Goal: Task Accomplishment & Management: Manage account settings

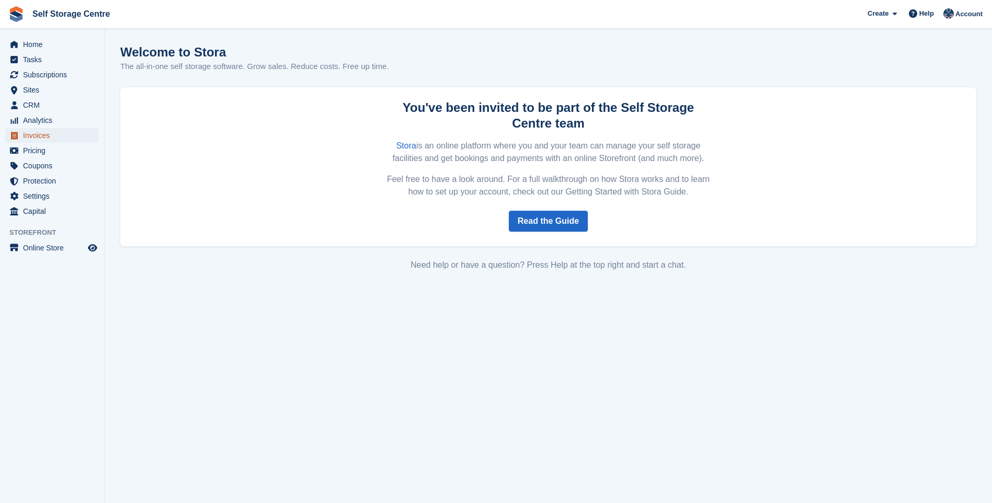
click at [54, 135] on span "Invoices" at bounding box center [54, 135] width 63 height 15
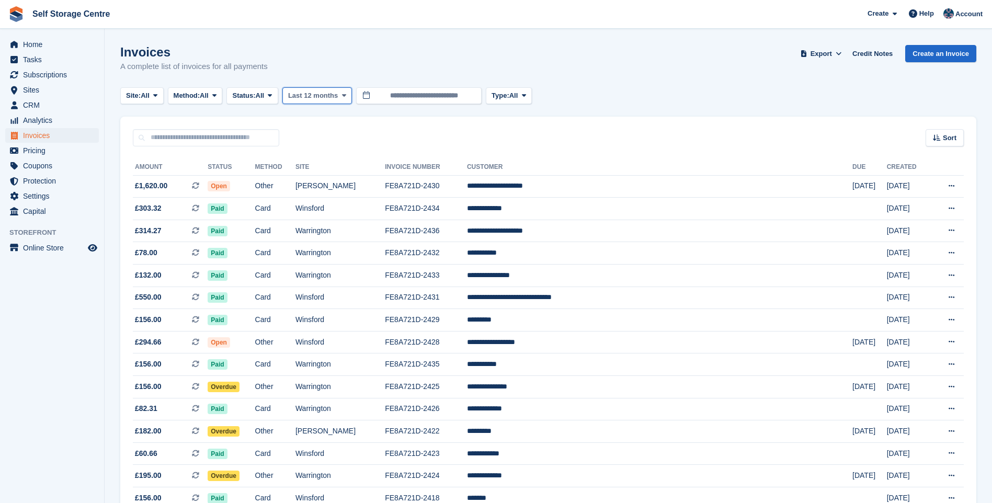
click at [319, 95] on span "Last 12 months" at bounding box center [313, 95] width 50 height 10
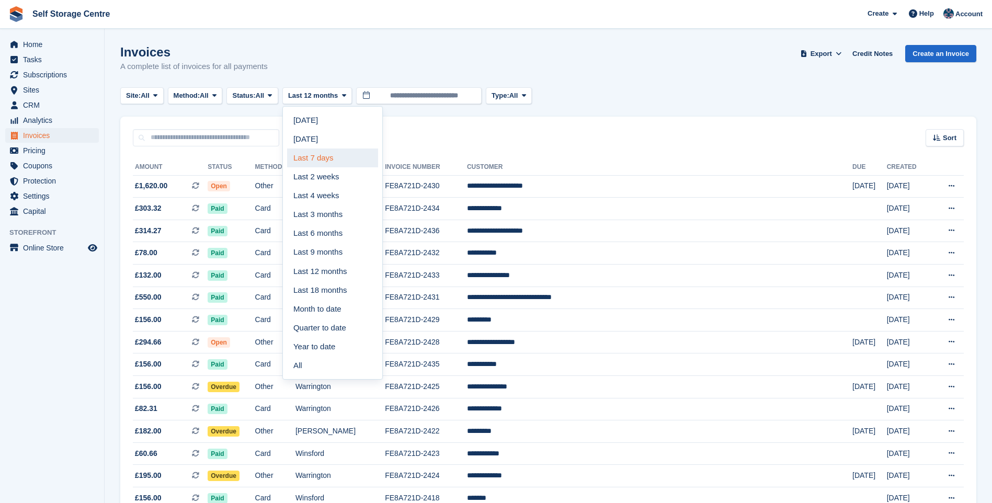
click at [321, 157] on link "Last 7 days" at bounding box center [332, 157] width 91 height 19
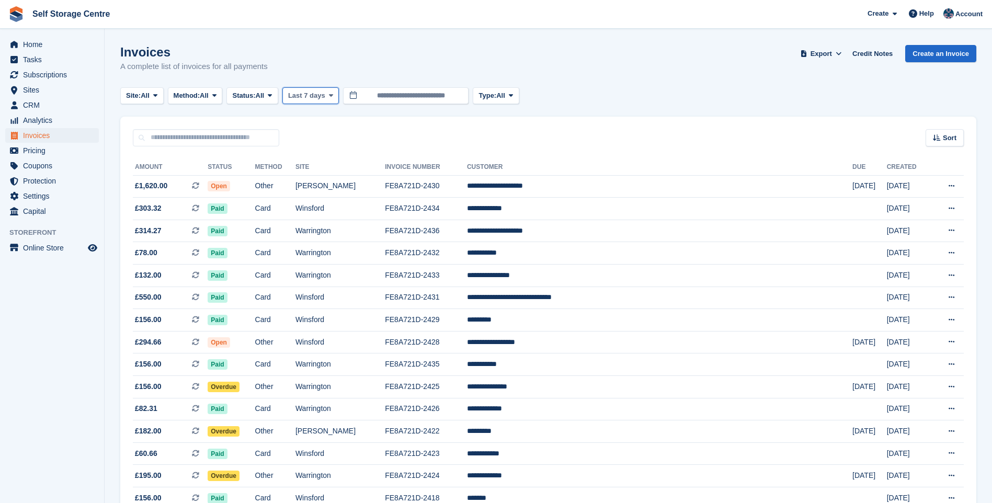
click at [319, 94] on span "Last 7 days" at bounding box center [306, 95] width 37 height 10
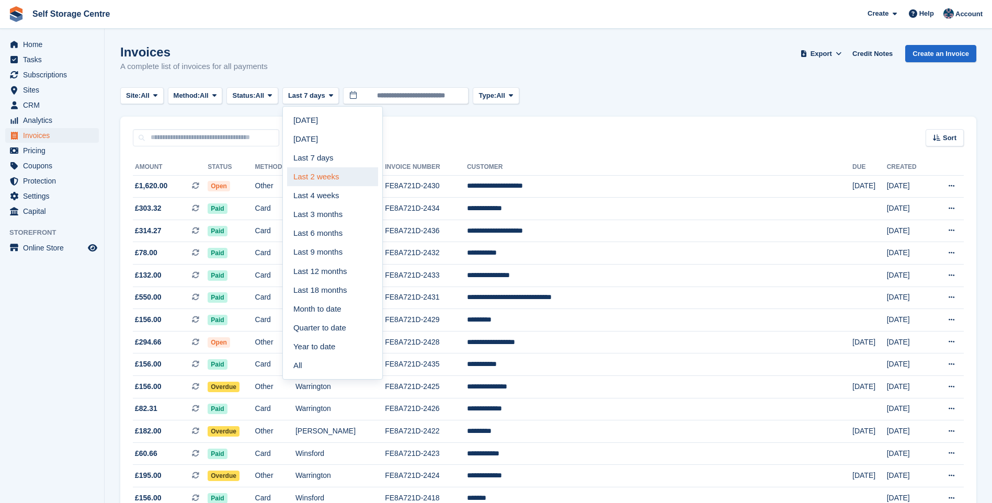
click at [326, 178] on link "Last 2 weeks" at bounding box center [332, 176] width 91 height 19
click at [832, 52] on span "Export" at bounding box center [820, 54] width 21 height 10
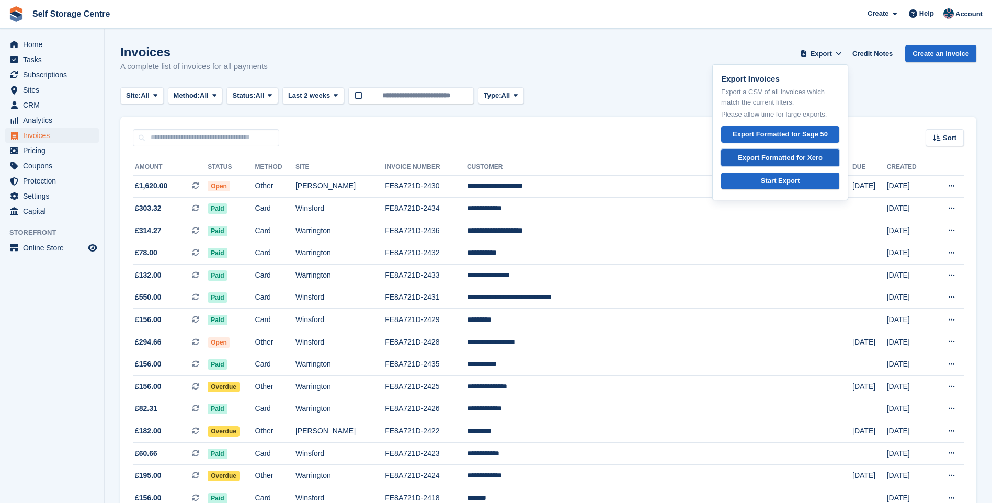
click at [790, 156] on div "Export Formatted for Xero" at bounding box center [780, 158] width 85 height 10
click at [263, 95] on span "All" at bounding box center [260, 95] width 9 height 10
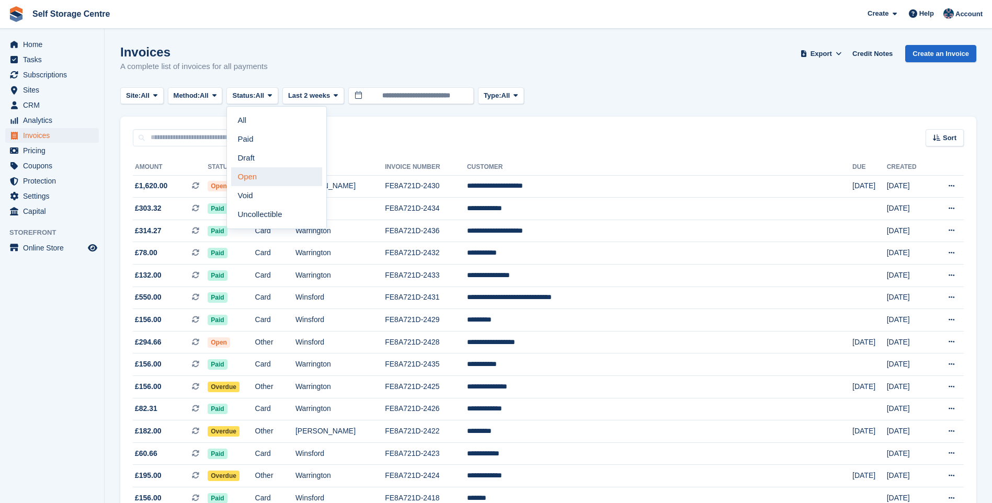
click at [269, 174] on link "Open" at bounding box center [276, 176] width 91 height 19
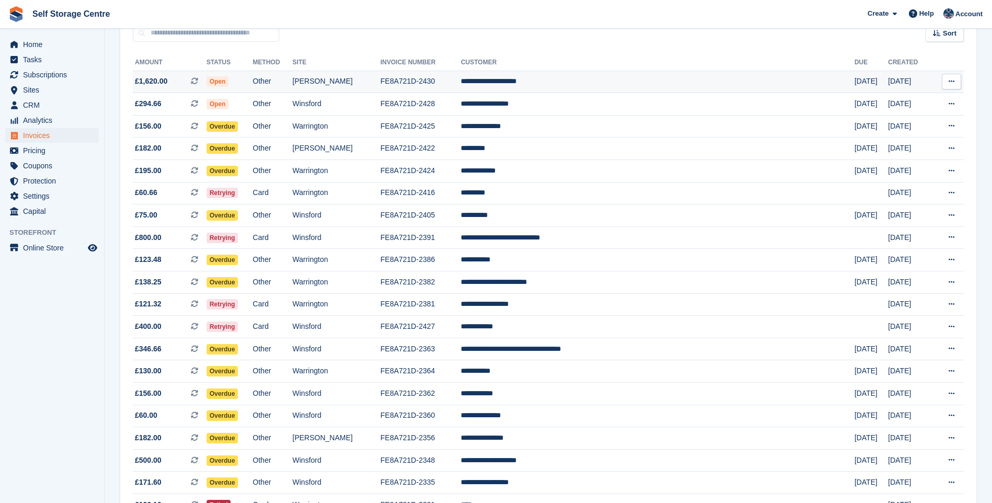
scroll to position [157, 0]
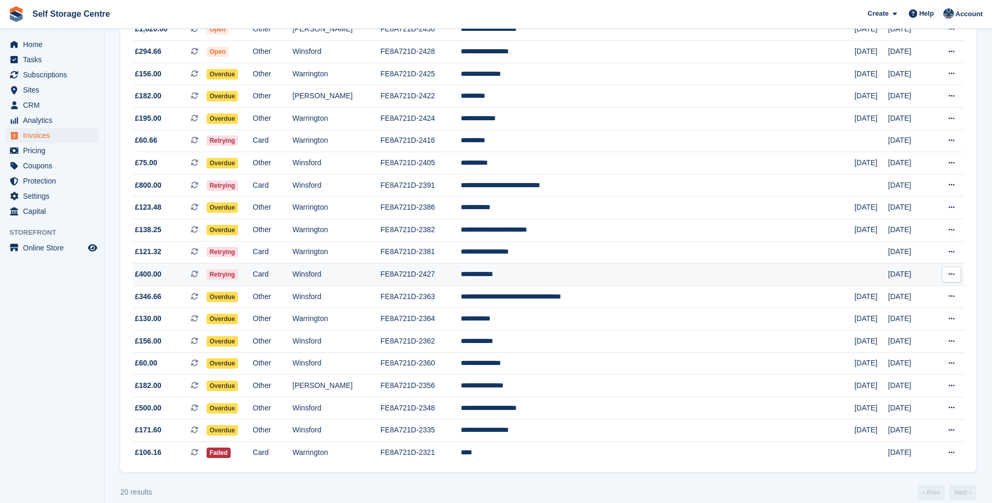
click at [590, 270] on td "**********" at bounding box center [658, 274] width 394 height 22
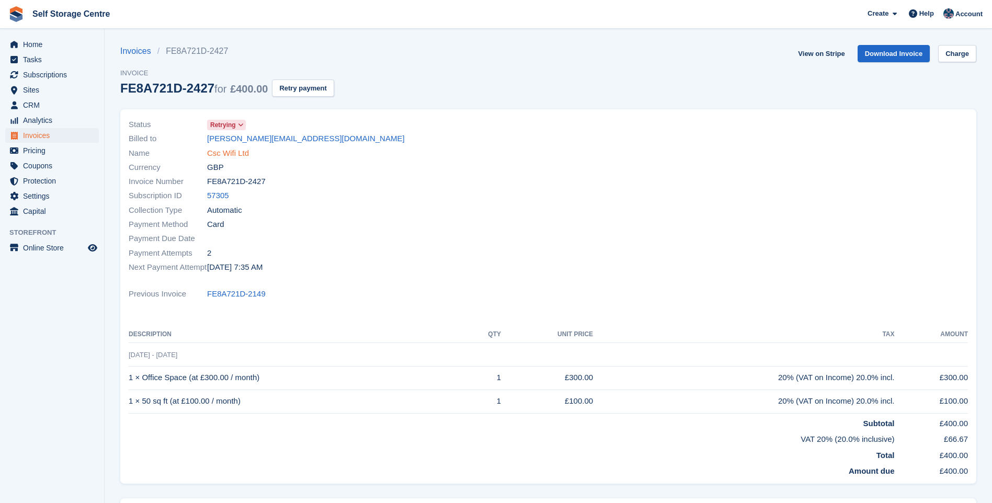
click at [218, 152] on link "Csc Wifi Ltd" at bounding box center [228, 153] width 42 height 12
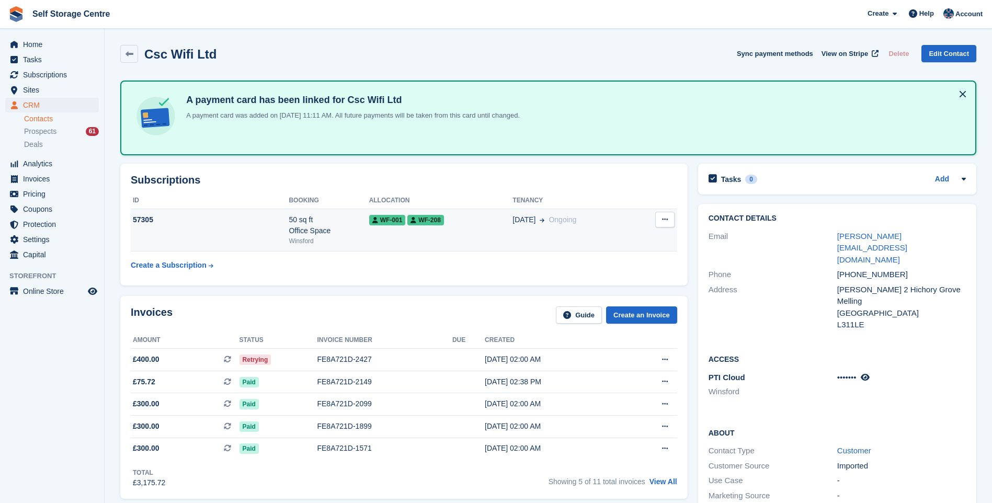
click at [663, 221] on icon at bounding box center [665, 219] width 6 height 7
click at [624, 210] on td "02 Nov Ongoing" at bounding box center [573, 230] width 122 height 43
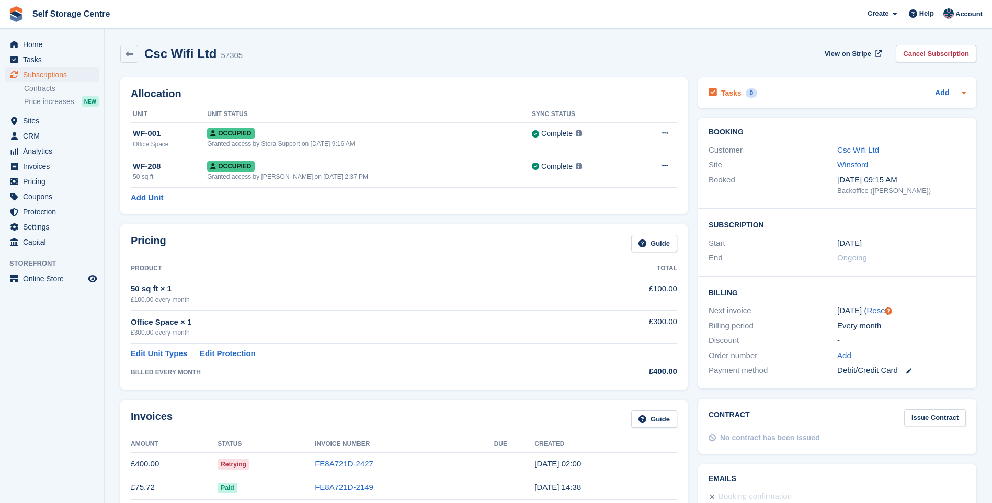
click at [966, 93] on icon at bounding box center [963, 92] width 8 height 8
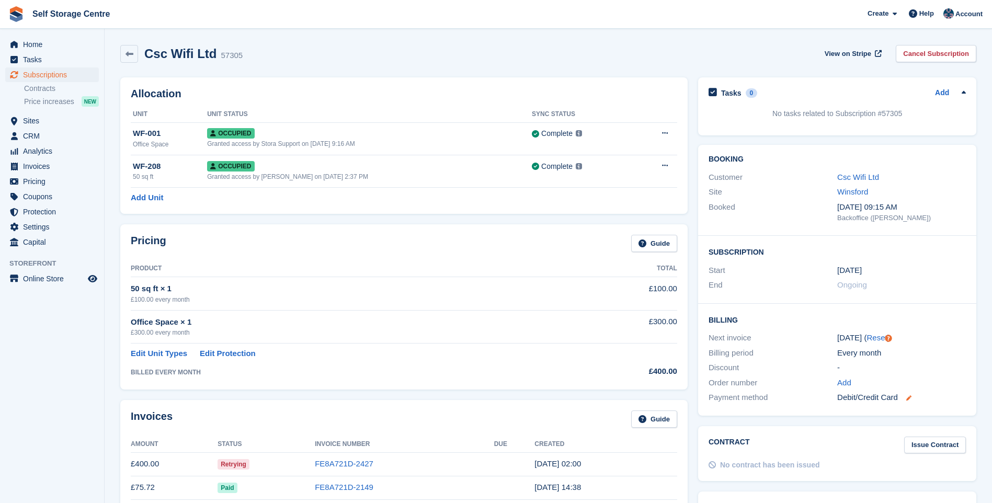
click at [910, 398] on icon at bounding box center [908, 397] width 5 height 5
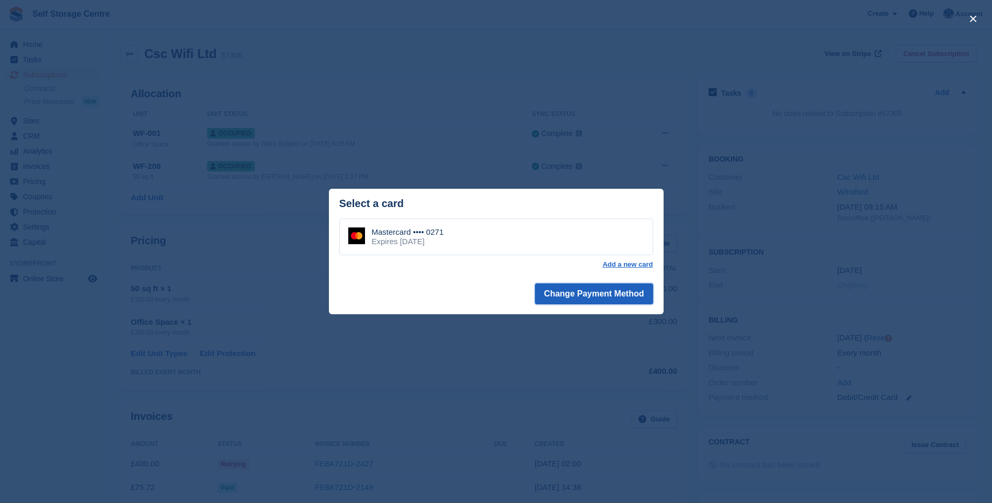
click at [628, 295] on button "Change Payment Method" at bounding box center [594, 293] width 118 height 21
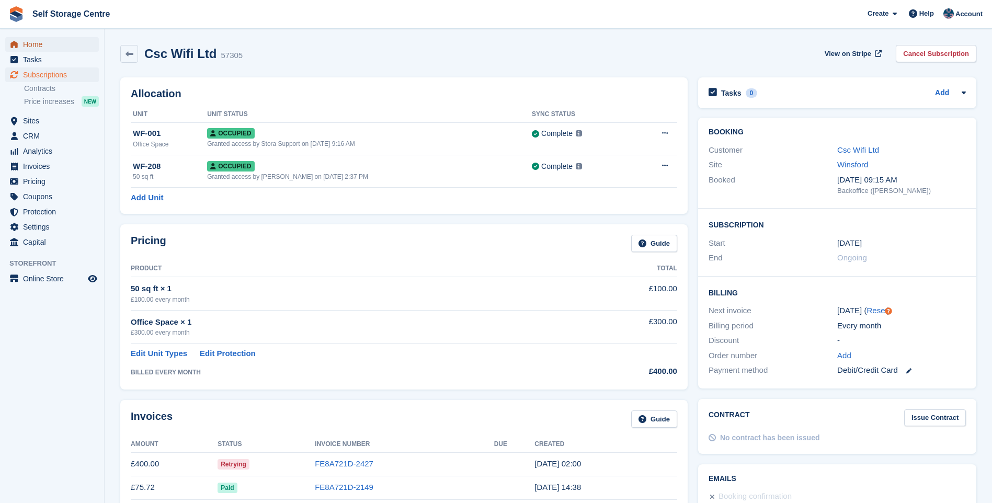
click at [30, 44] on span "Home" at bounding box center [54, 44] width 63 height 15
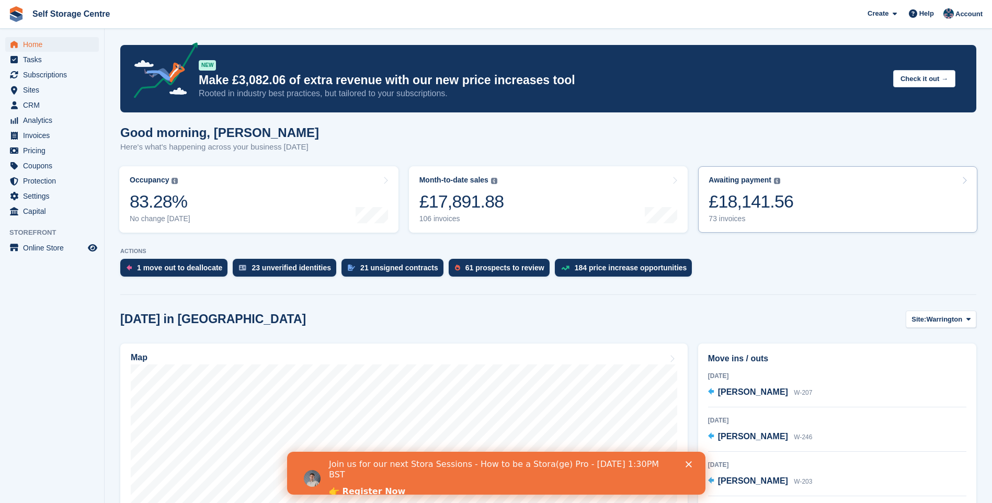
click at [775, 207] on div "£18,141.56" at bounding box center [750, 201] width 85 height 21
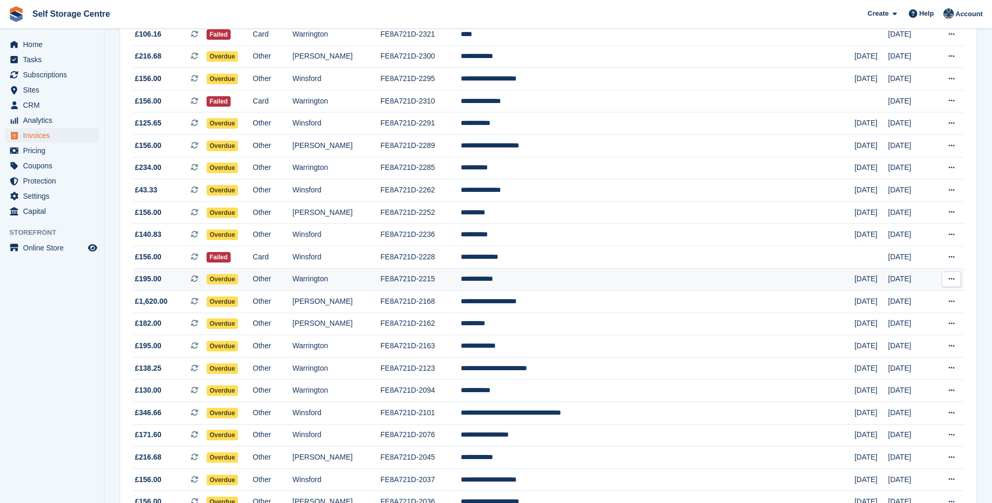
scroll to position [837, 0]
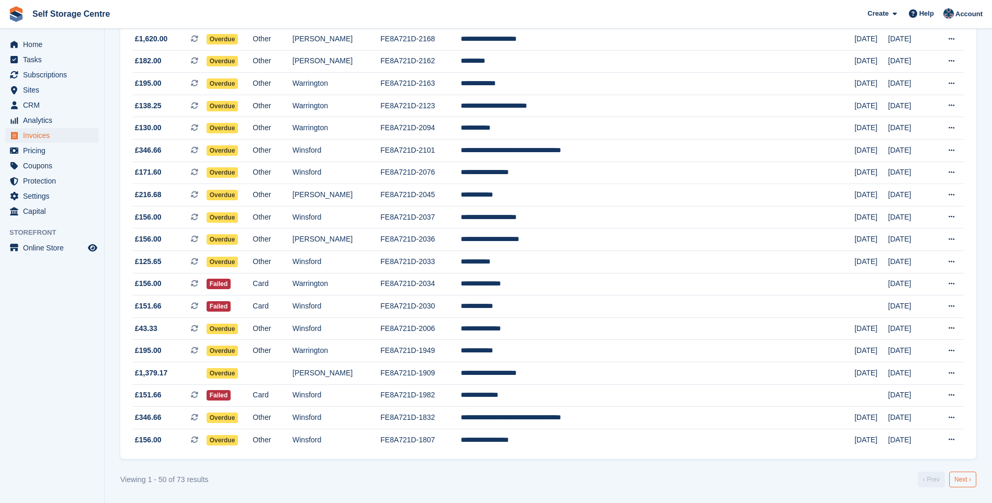
click at [967, 480] on link "Next ›" at bounding box center [962, 480] width 27 height 16
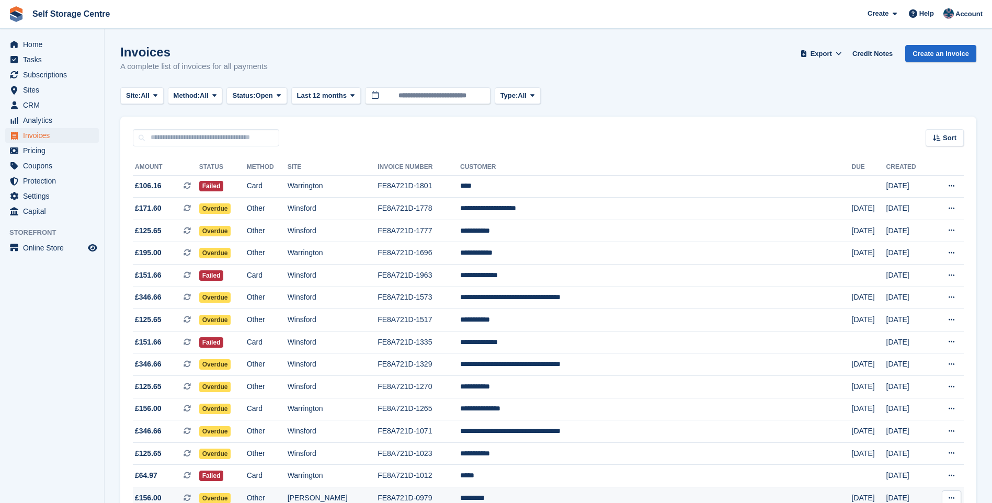
scroll to position [236, 0]
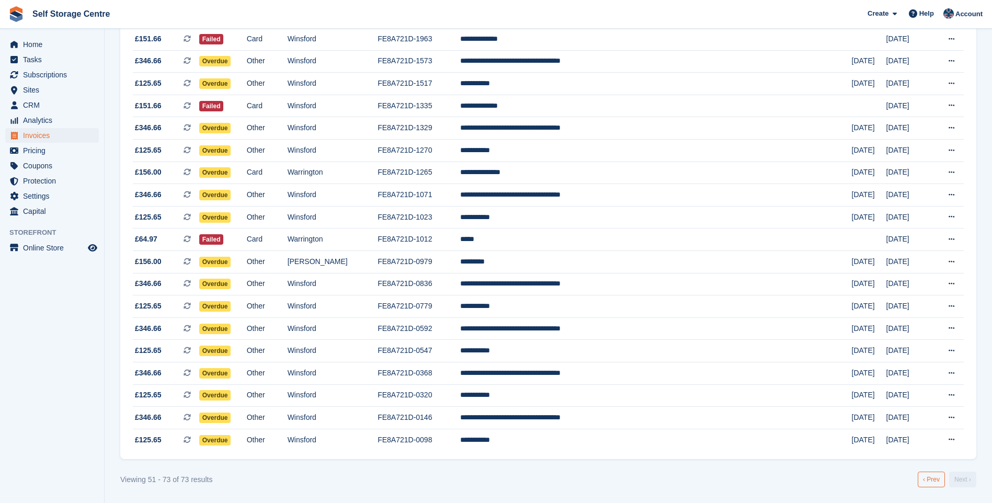
click at [928, 474] on link "‹ Prev" at bounding box center [930, 480] width 27 height 16
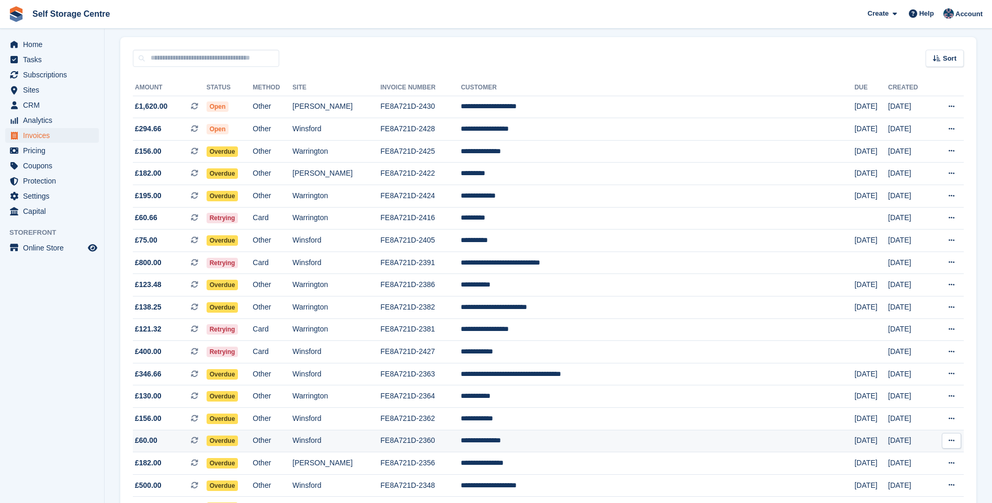
scroll to position [27, 0]
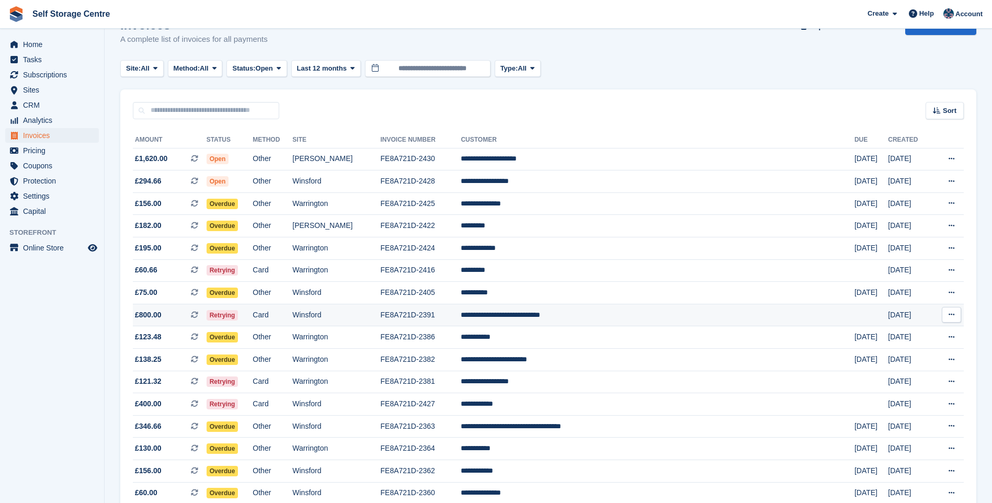
click at [589, 316] on td "**********" at bounding box center [658, 315] width 394 height 22
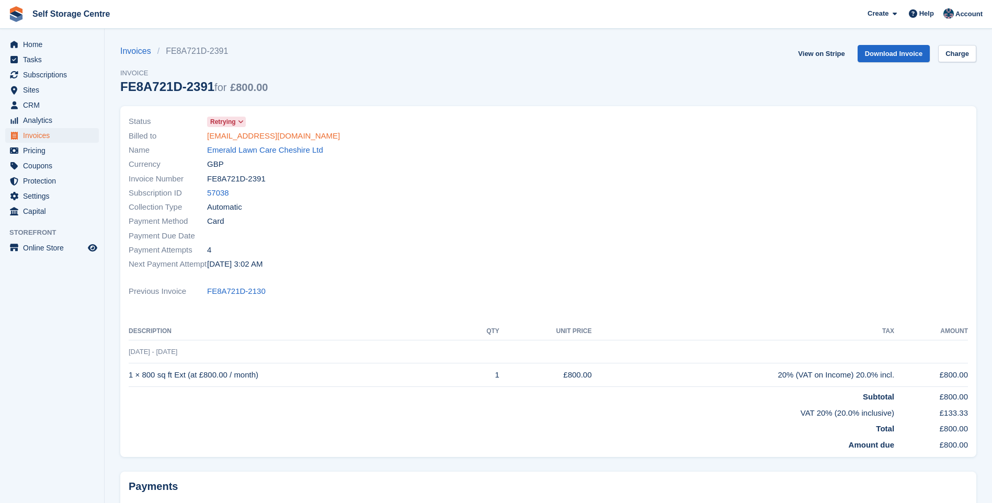
click at [260, 138] on link "[EMAIL_ADDRESS][DOMAIN_NAME]" at bounding box center [273, 136] width 133 height 12
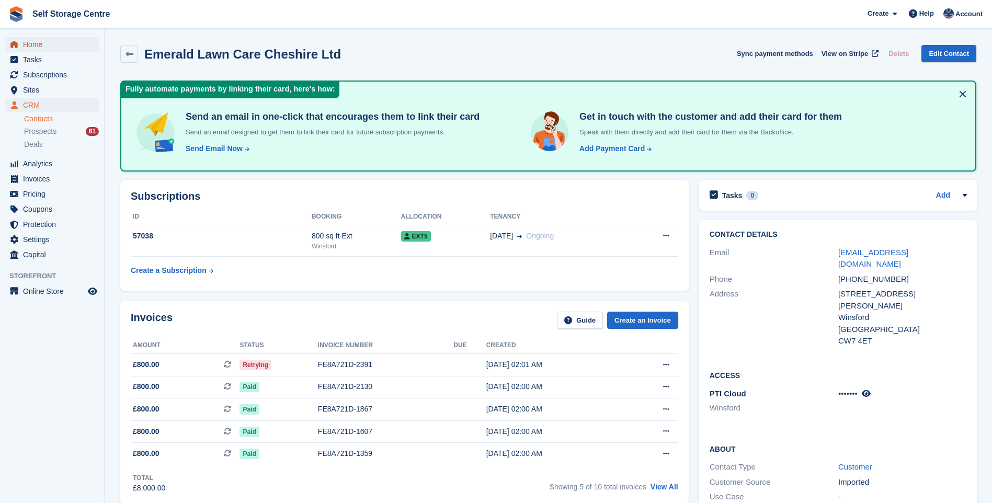
click at [30, 43] on span "Home" at bounding box center [54, 44] width 63 height 15
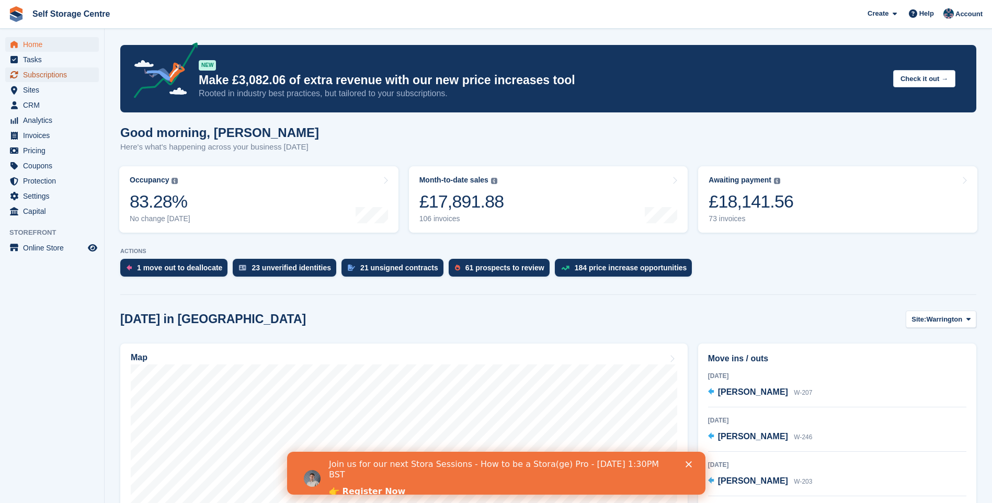
click at [55, 73] on span "Subscriptions" at bounding box center [54, 74] width 63 height 15
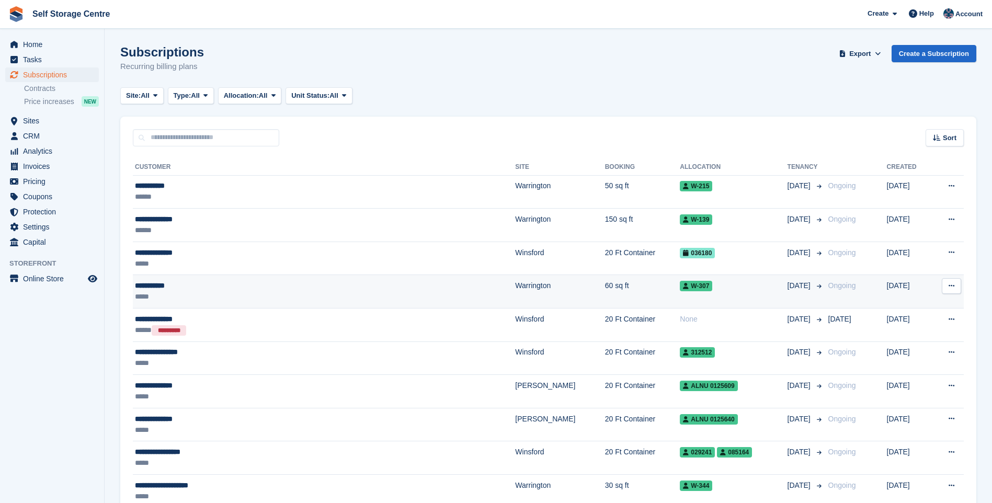
click at [204, 283] on div "**********" at bounding box center [262, 285] width 255 height 11
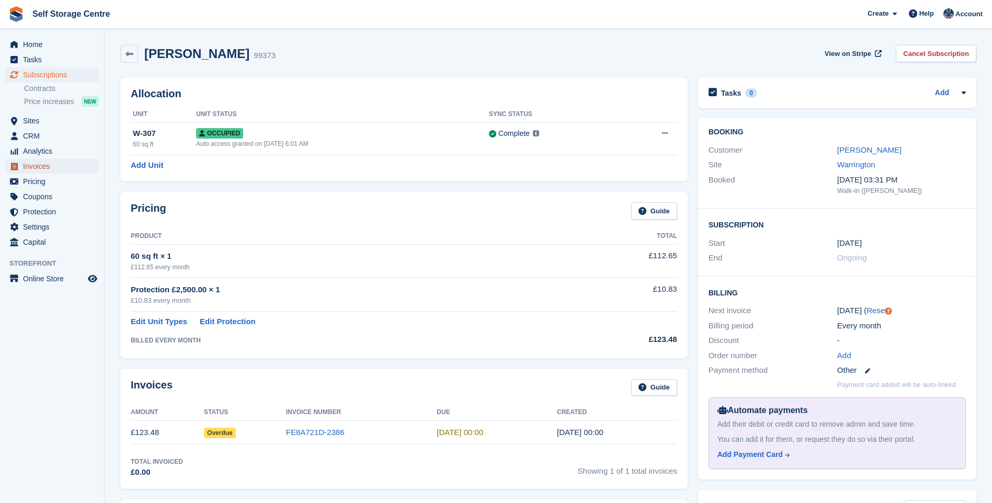
click at [33, 164] on span "Invoices" at bounding box center [54, 166] width 63 height 15
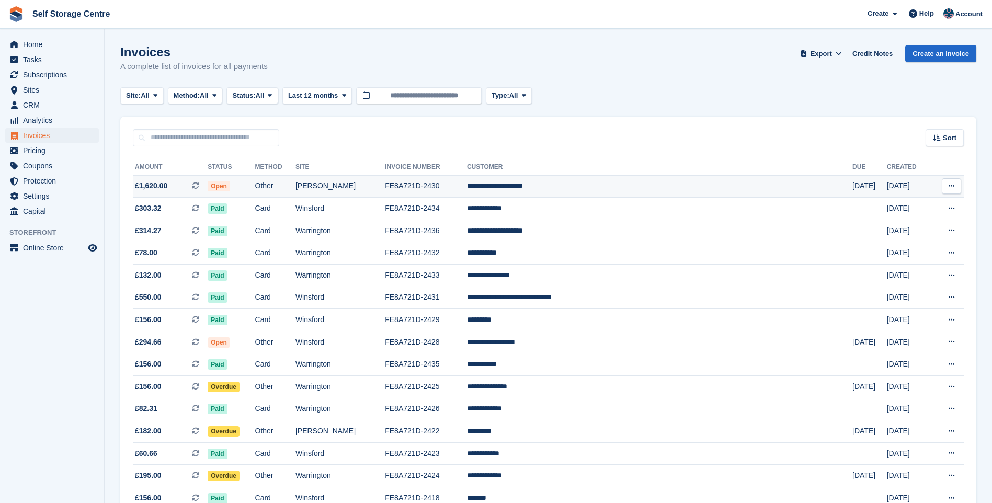
click at [385, 188] on td "[PERSON_NAME]" at bounding box center [339, 186] width 89 height 22
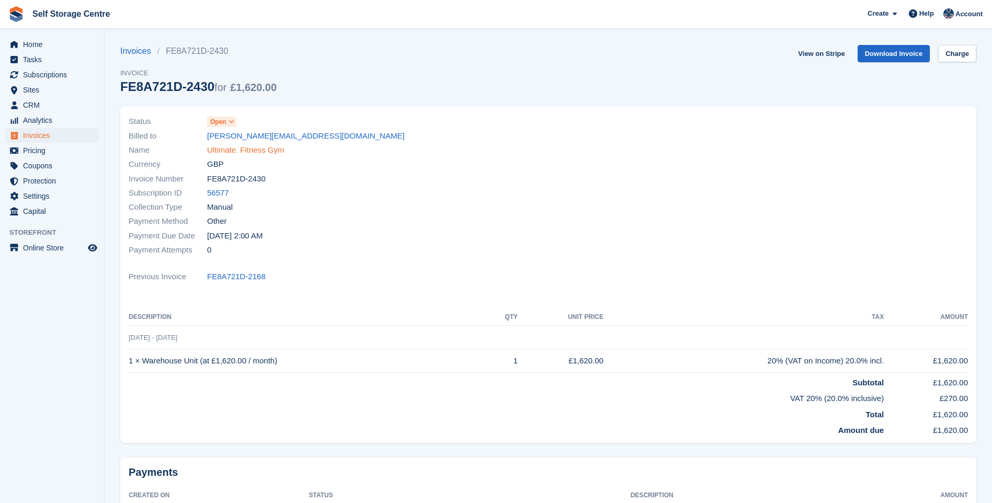
click at [236, 148] on link "Ultimate. Fitness Gym" at bounding box center [245, 150] width 77 height 12
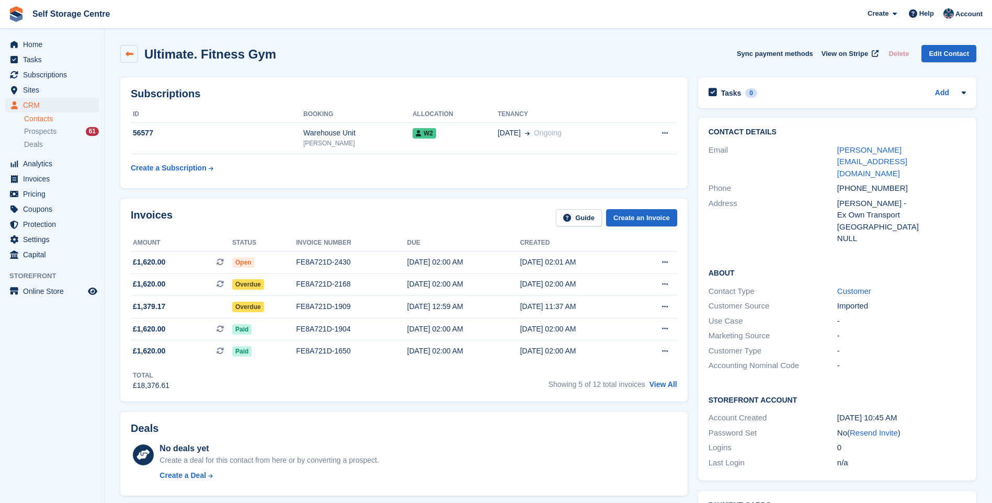
click at [132, 48] on link at bounding box center [129, 54] width 18 height 18
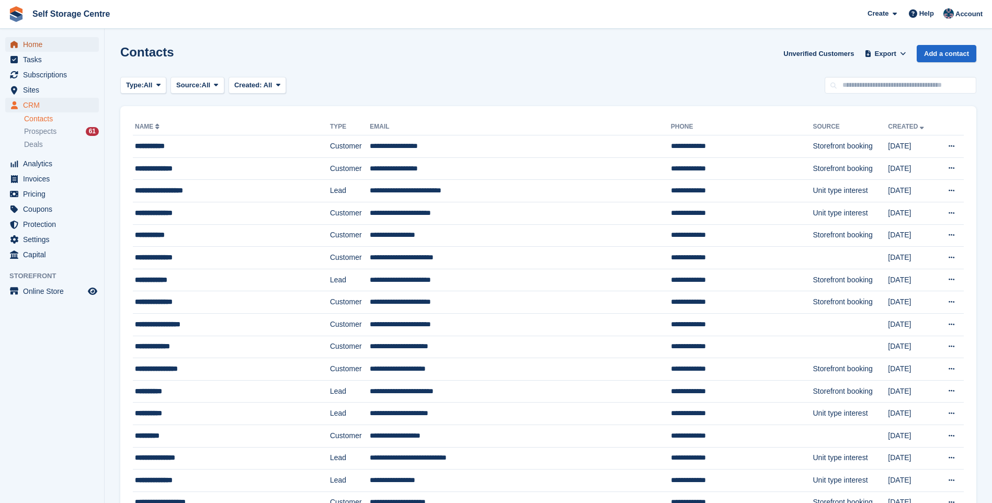
click at [45, 42] on span "Home" at bounding box center [54, 44] width 63 height 15
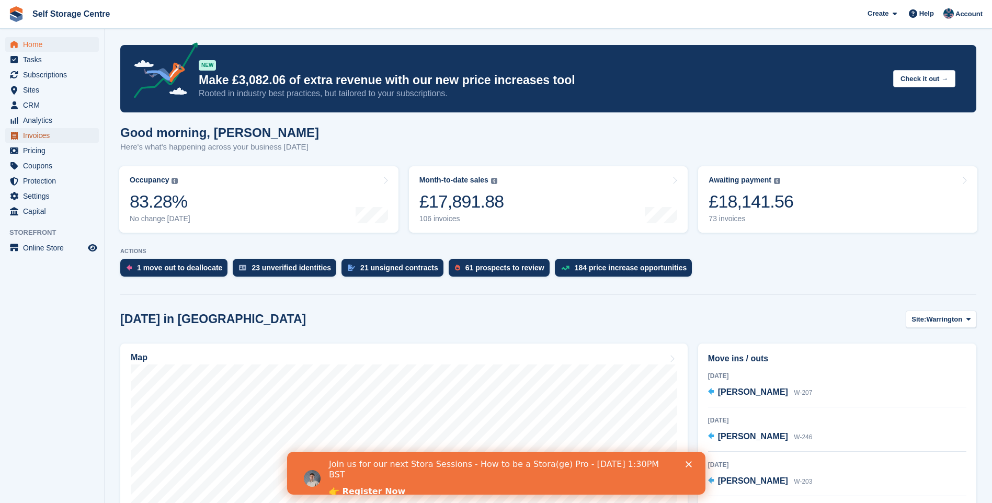
click at [33, 137] on span "Invoices" at bounding box center [54, 135] width 63 height 15
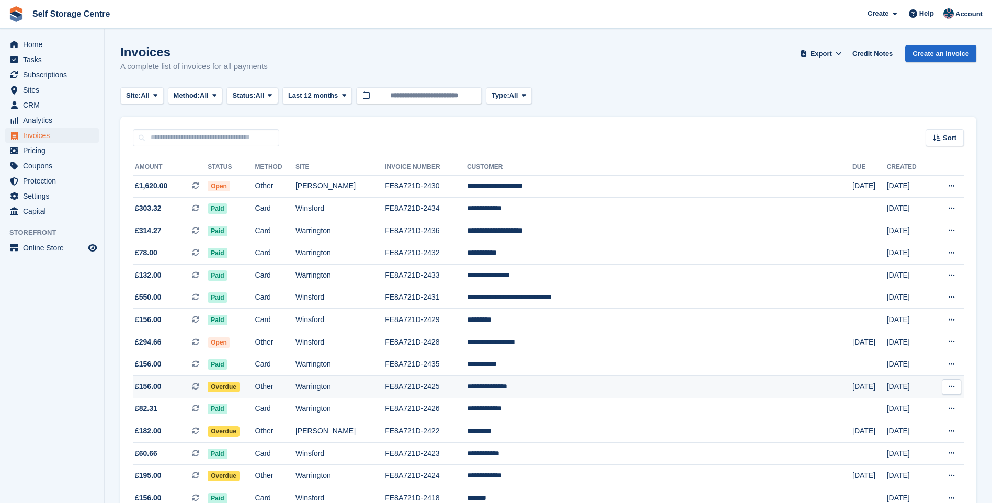
click at [364, 384] on td "Warrington" at bounding box center [339, 387] width 89 height 22
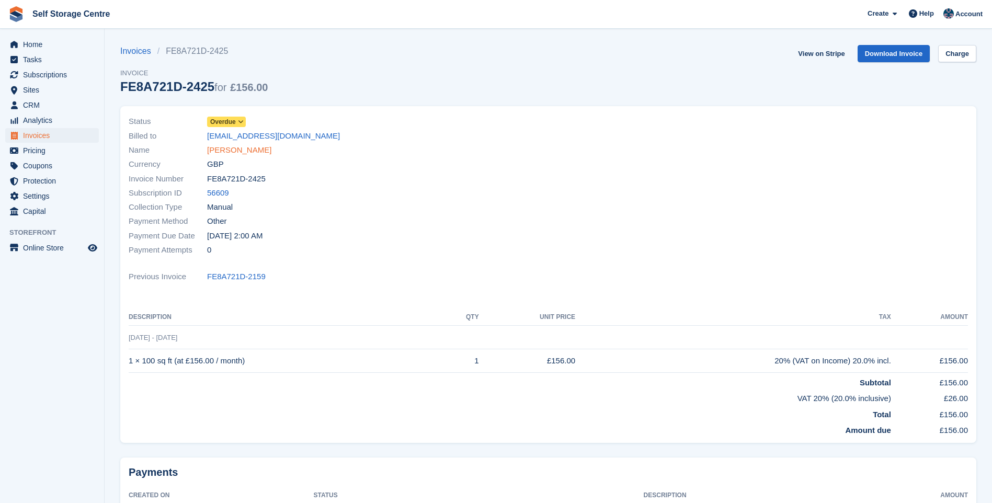
click at [224, 152] on link "[PERSON_NAME]" at bounding box center [239, 150] width 64 height 12
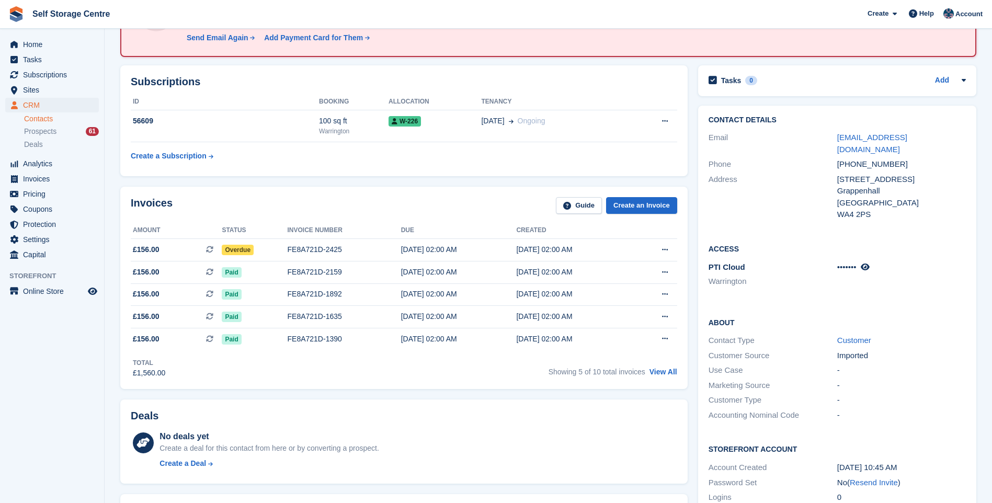
scroll to position [314, 0]
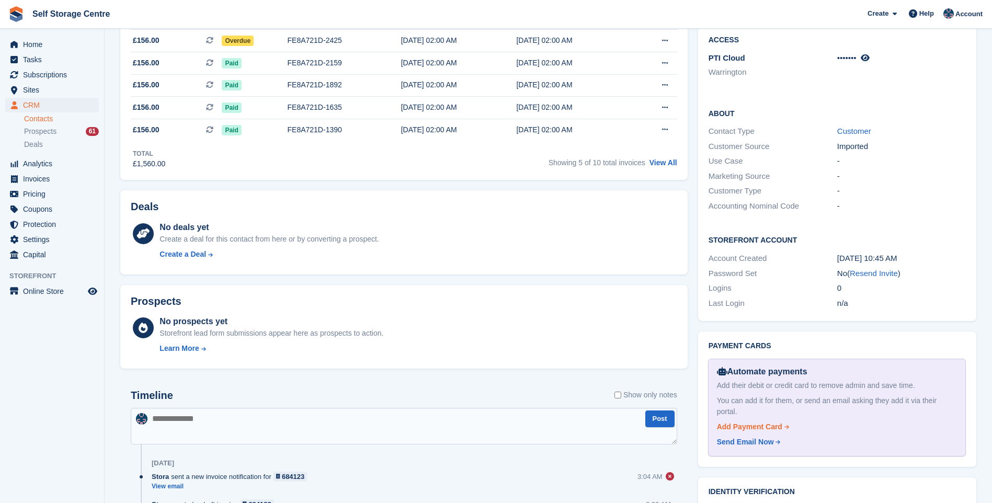
click at [737, 421] on div "Add Payment Card" at bounding box center [749, 426] width 65 height 11
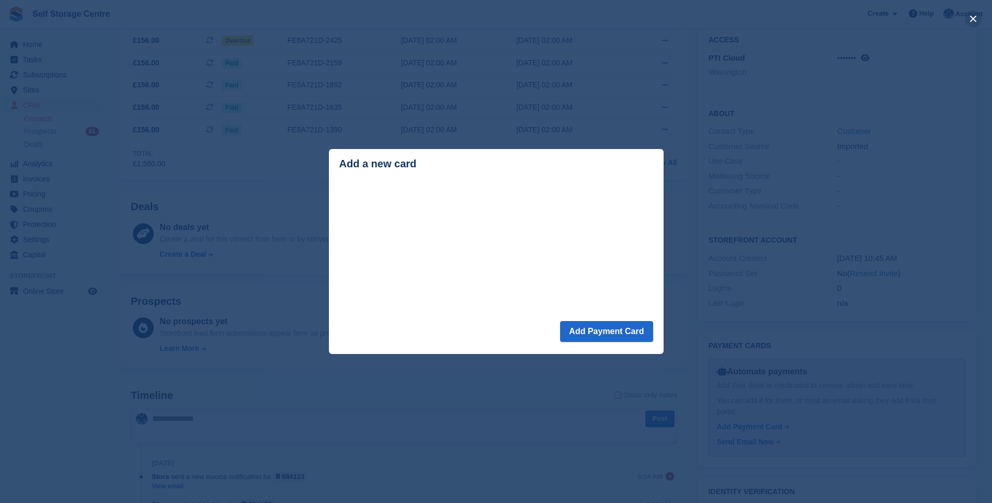
click at [971, 18] on button "close" at bounding box center [972, 18] width 17 height 17
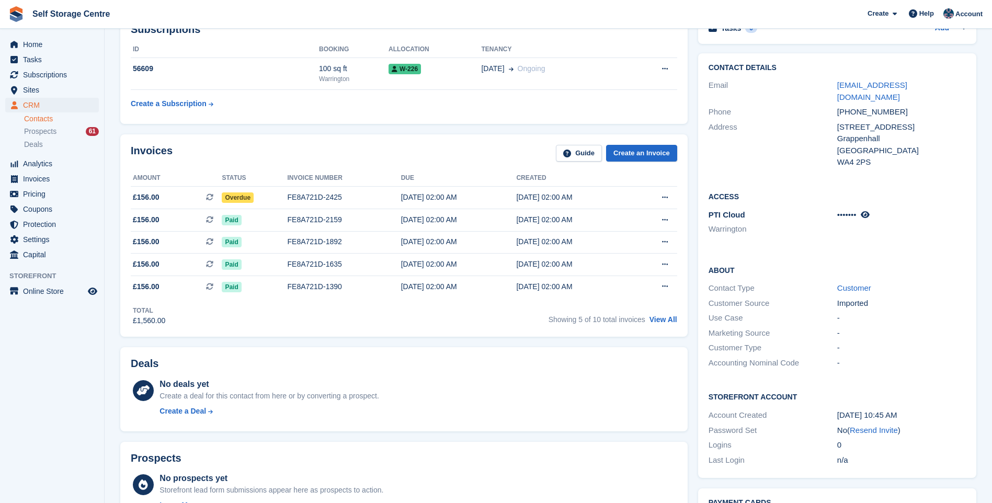
scroll to position [0, 0]
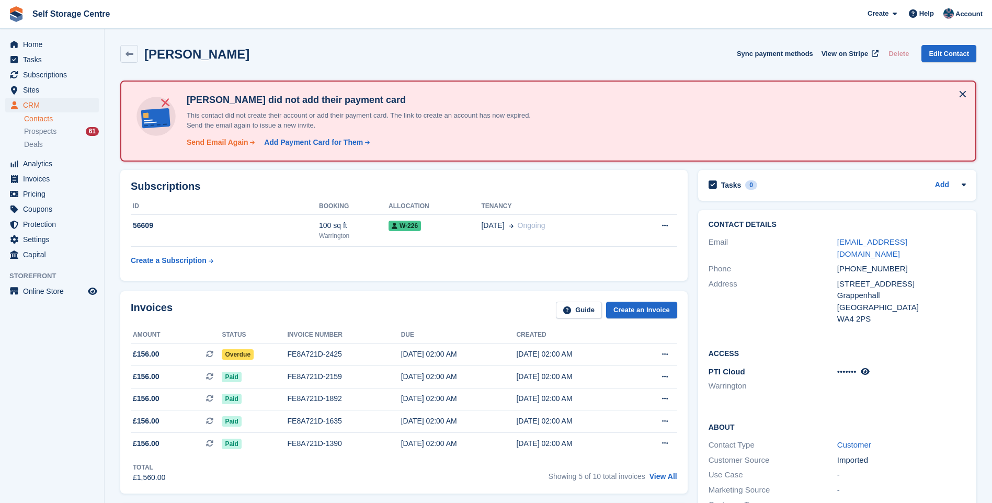
click at [215, 142] on div "Send Email Again" at bounding box center [218, 142] width 62 height 11
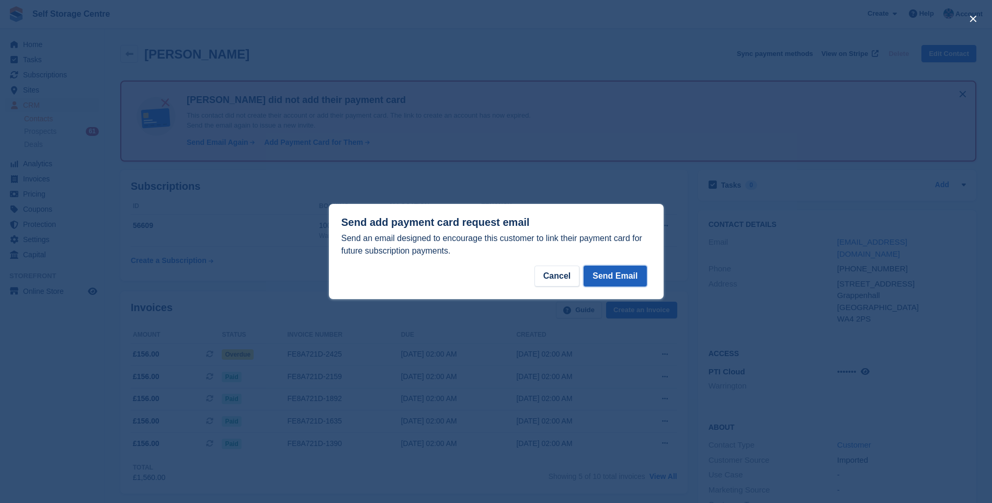
click at [630, 271] on button "Send Email" at bounding box center [614, 276] width 63 height 21
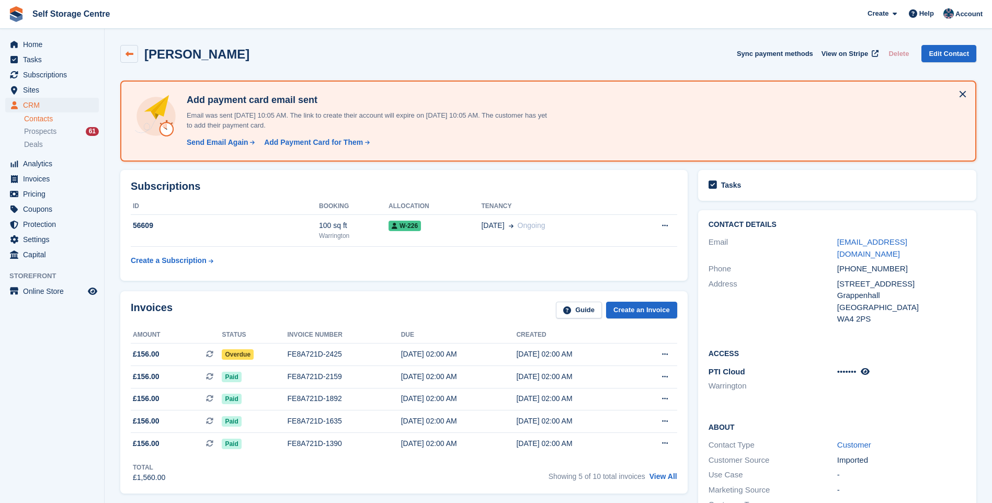
click at [130, 53] on icon at bounding box center [129, 54] width 8 height 8
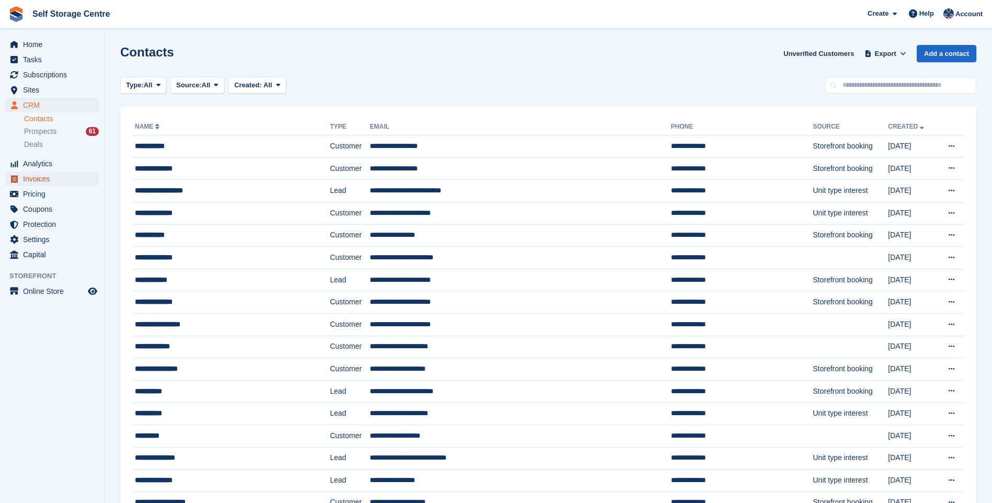
click at [40, 176] on span "Invoices" at bounding box center [54, 178] width 63 height 15
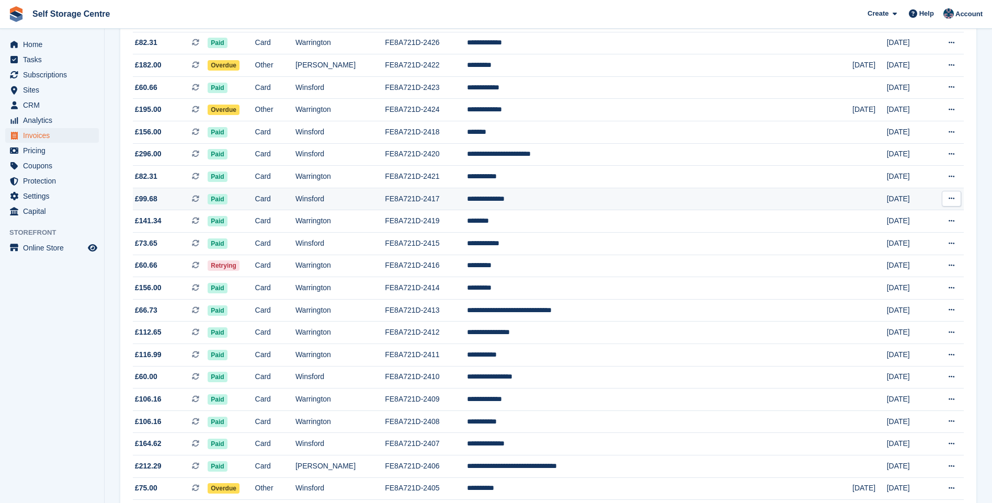
scroll to position [418, 0]
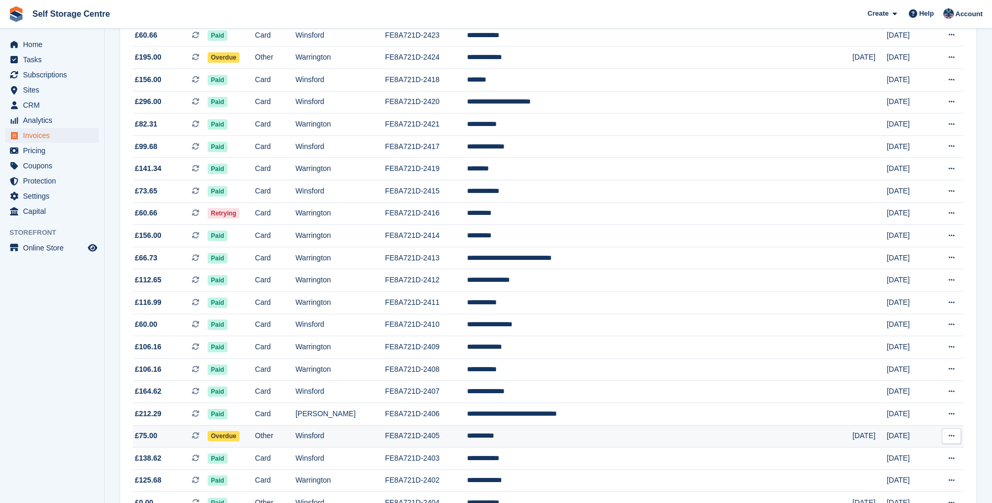
click at [295, 439] on td "Other" at bounding box center [275, 436] width 40 height 22
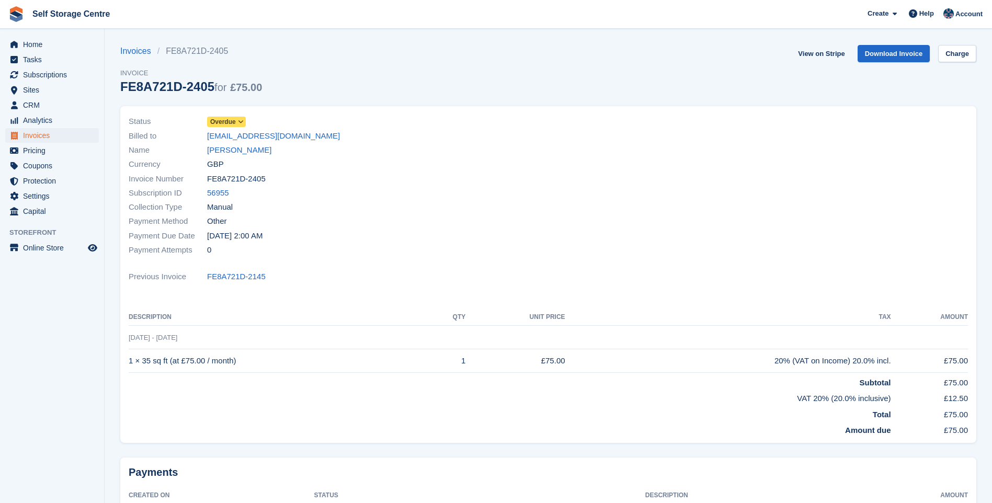
click at [225, 151] on link "John Lynch" at bounding box center [239, 150] width 64 height 12
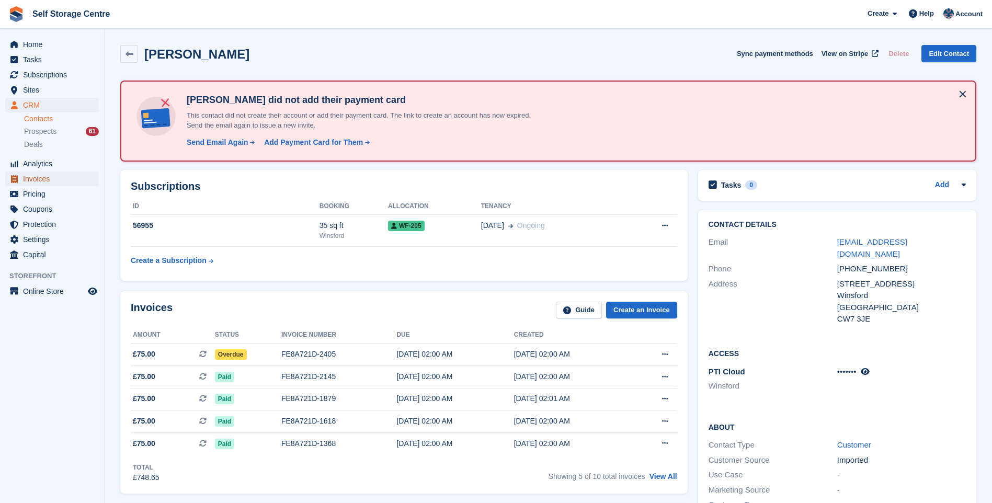
click at [36, 178] on span "Invoices" at bounding box center [54, 178] width 63 height 15
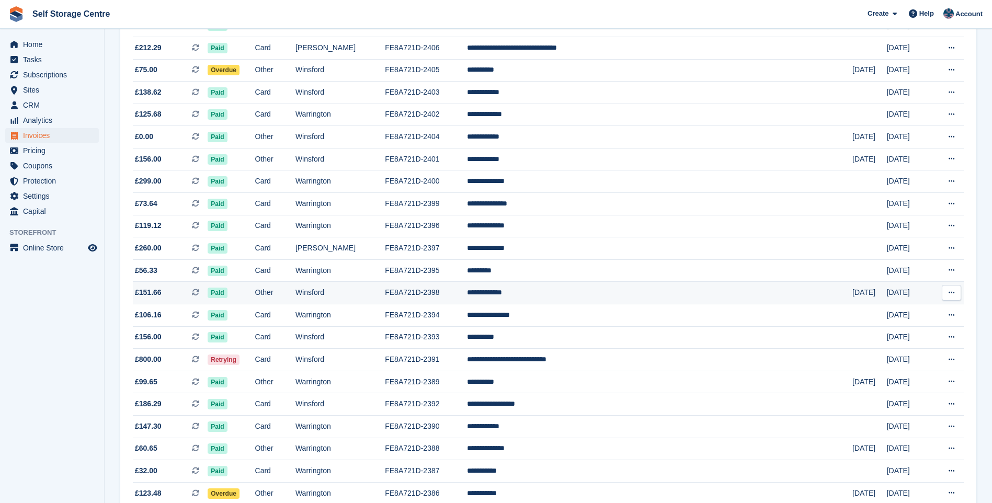
scroll to position [837, 0]
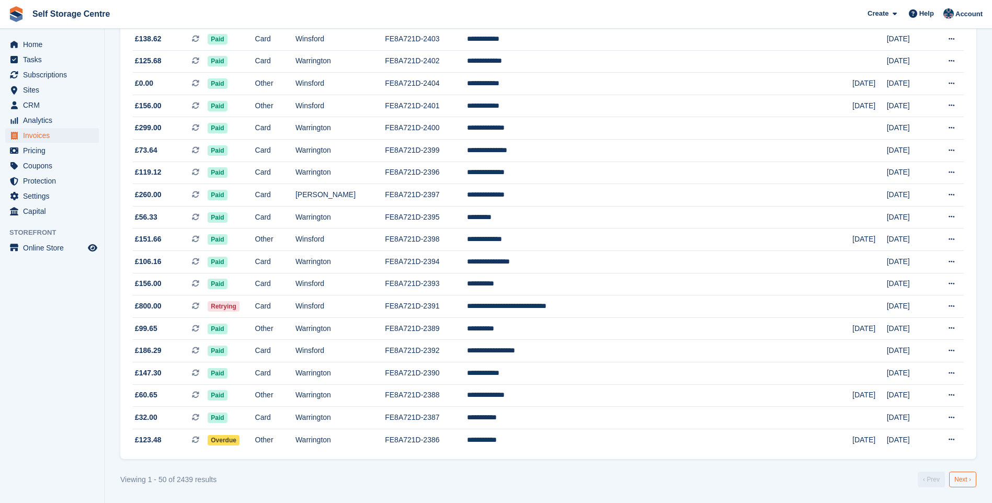
click at [956, 481] on link "Next ›" at bounding box center [962, 480] width 27 height 16
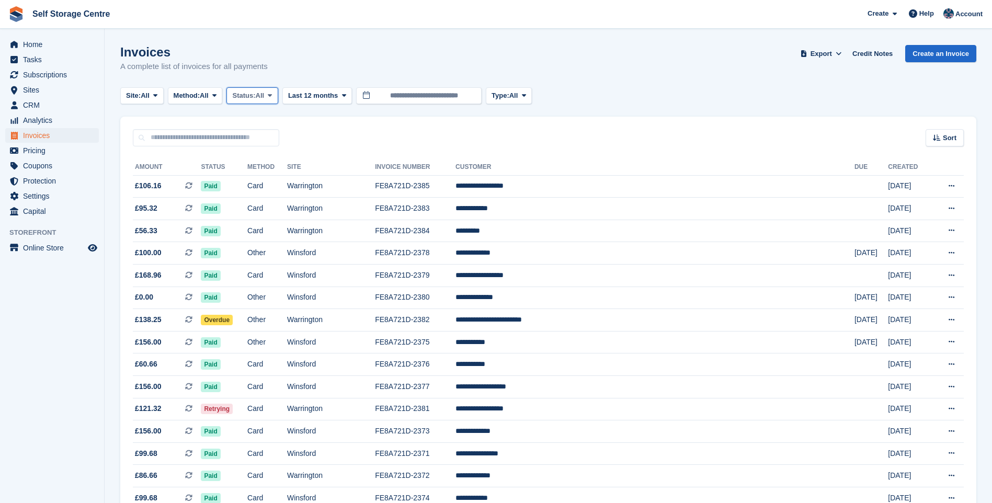
click at [272, 95] on icon at bounding box center [270, 95] width 4 height 7
click at [269, 176] on link "Open" at bounding box center [276, 176] width 91 height 19
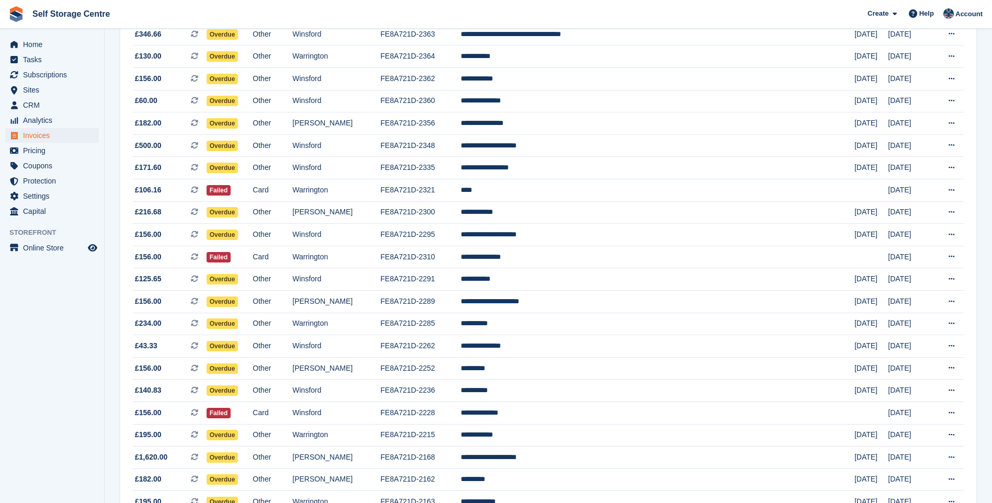
scroll to position [262, 0]
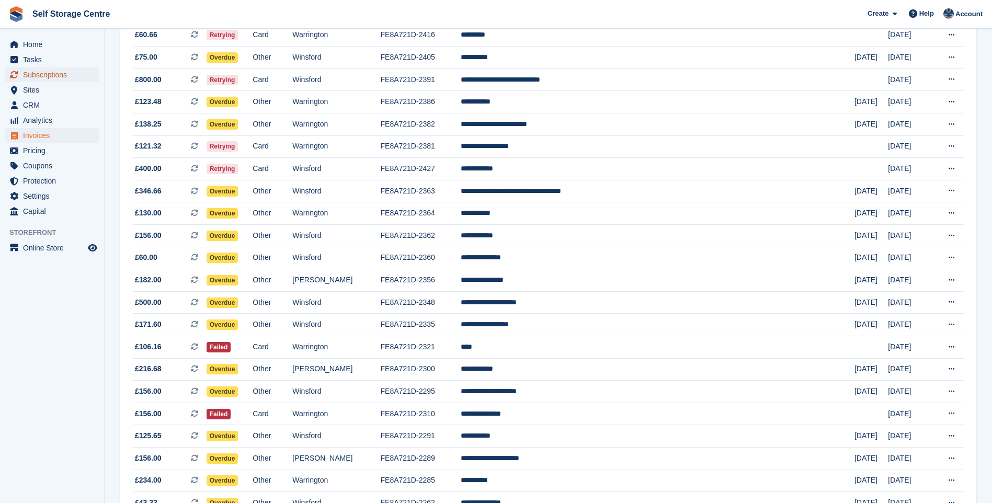
click at [72, 75] on span "Subscriptions" at bounding box center [54, 74] width 63 height 15
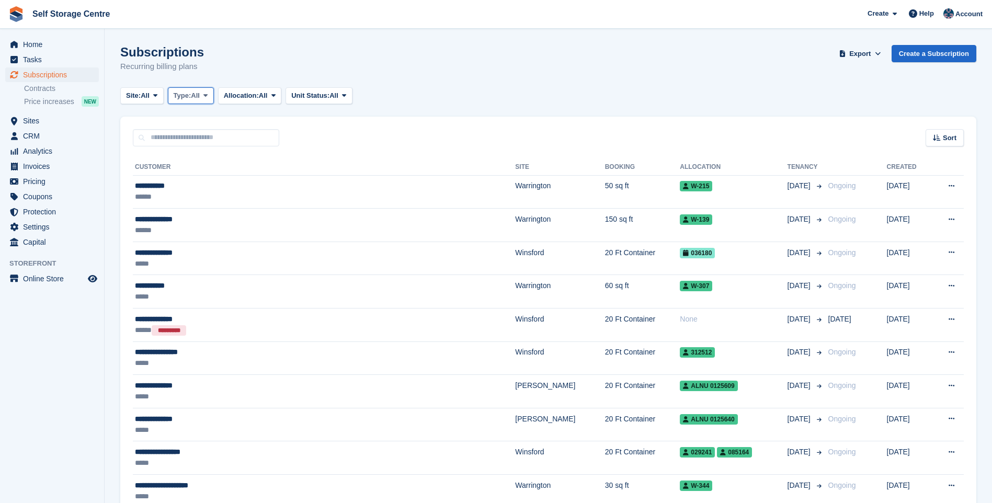
click at [191, 96] on span "Type:" at bounding box center [183, 95] width 18 height 10
click at [198, 171] on link "Active" at bounding box center [218, 176] width 91 height 19
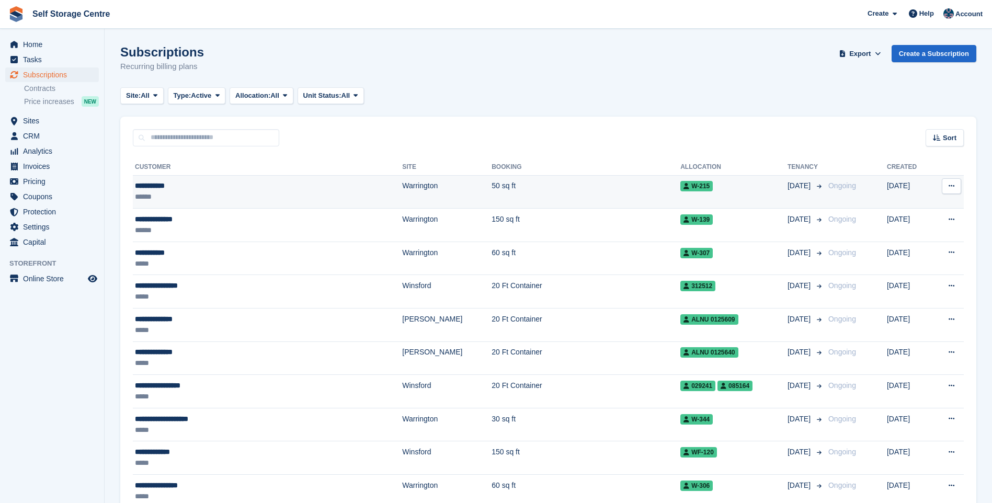
click at [245, 192] on div "******" at bounding box center [224, 196] width 179 height 11
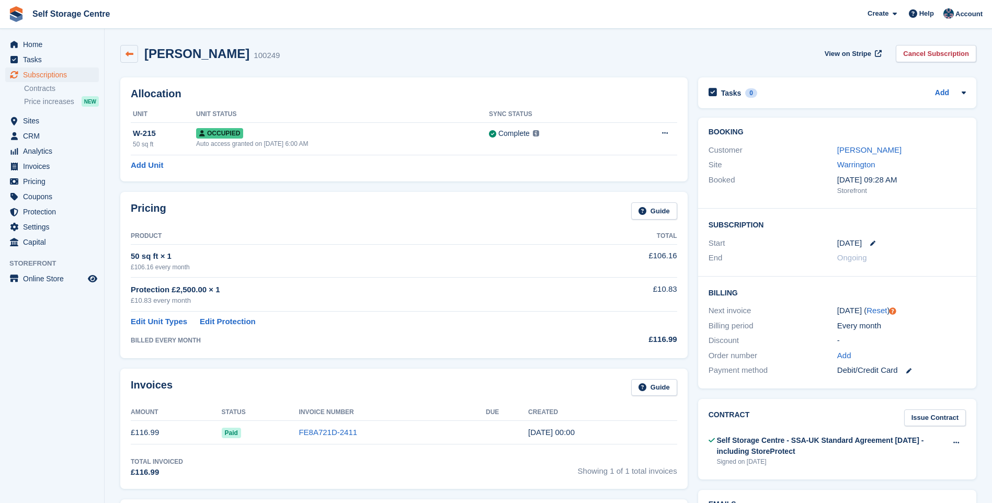
click at [123, 50] on link at bounding box center [129, 54] width 18 height 18
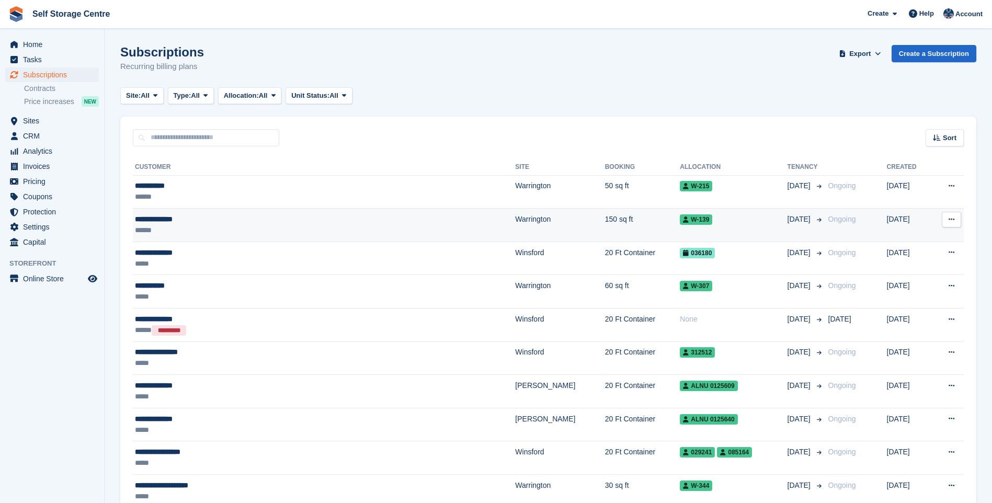
click at [212, 225] on div "******" at bounding box center [262, 230] width 255 height 11
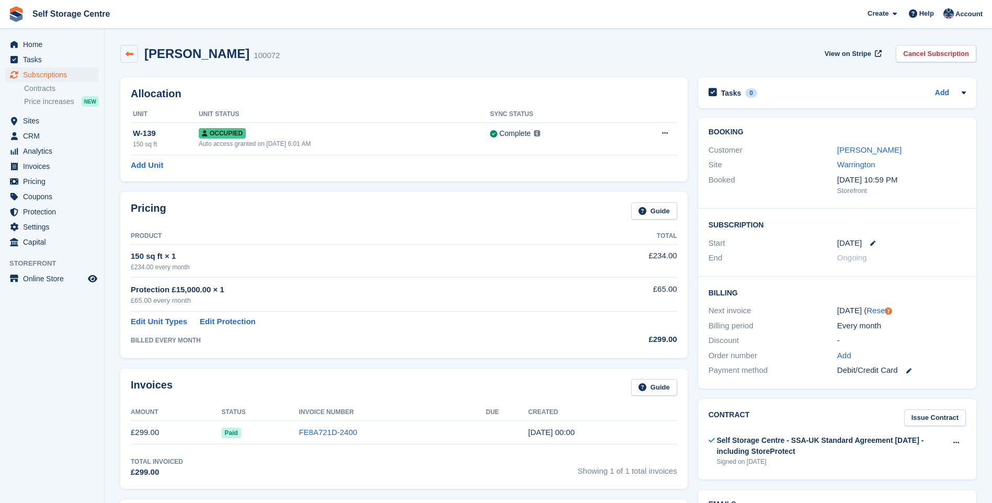
click at [130, 52] on icon at bounding box center [129, 54] width 8 height 8
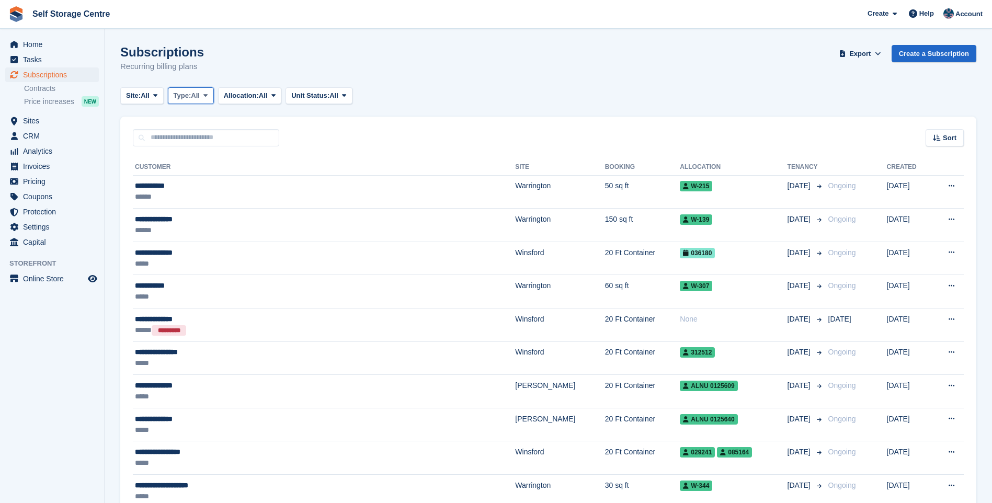
click at [199, 94] on span "All" at bounding box center [195, 95] width 9 height 10
click at [213, 179] on link "Active" at bounding box center [218, 176] width 91 height 19
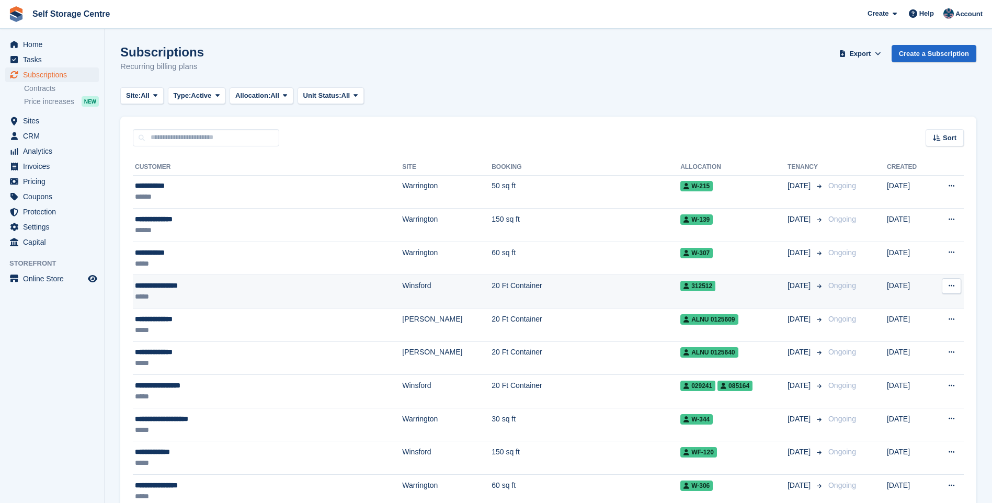
click at [220, 291] on div "*****" at bounding box center [224, 296] width 179 height 11
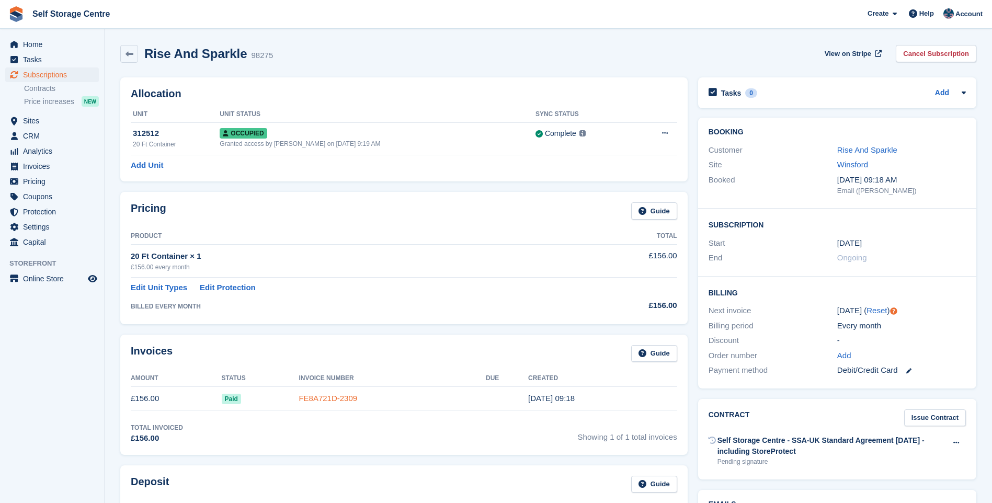
click at [321, 395] on link "FE8A721D-2309" at bounding box center [327, 398] width 59 height 9
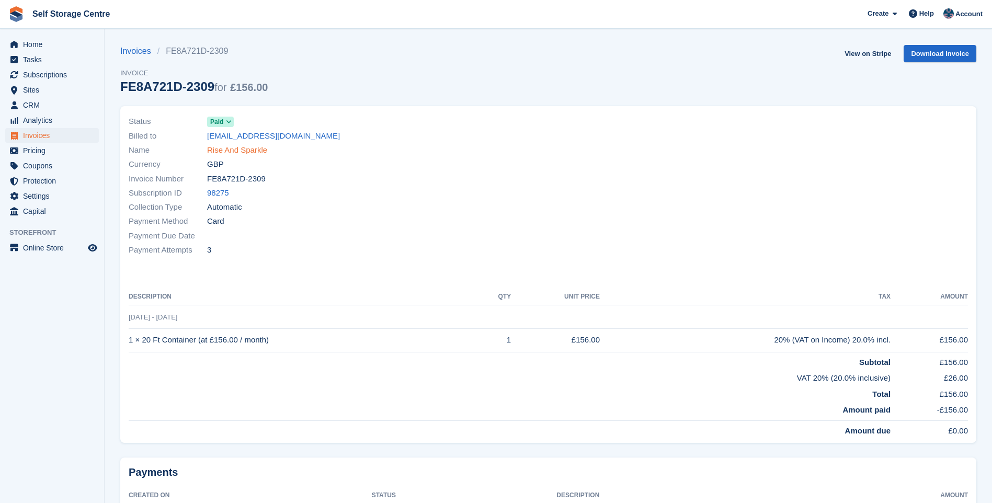
click at [234, 154] on link "Rise And Sparkle" at bounding box center [237, 150] width 60 height 12
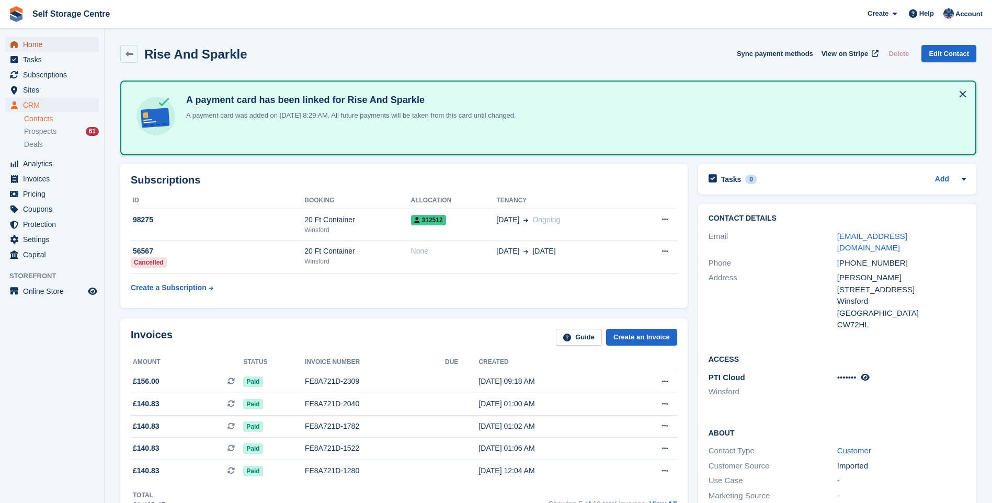
click at [39, 41] on span "Home" at bounding box center [54, 44] width 63 height 15
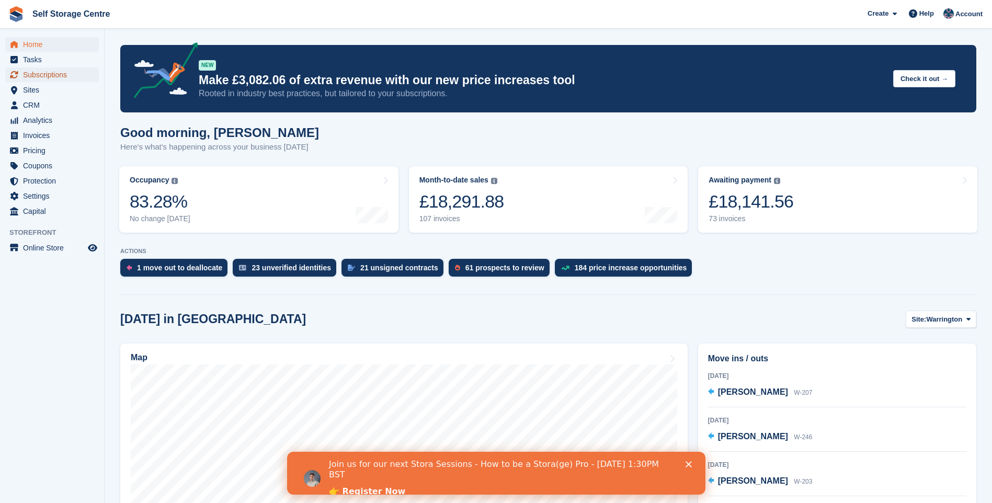
click at [51, 73] on span "Subscriptions" at bounding box center [54, 74] width 63 height 15
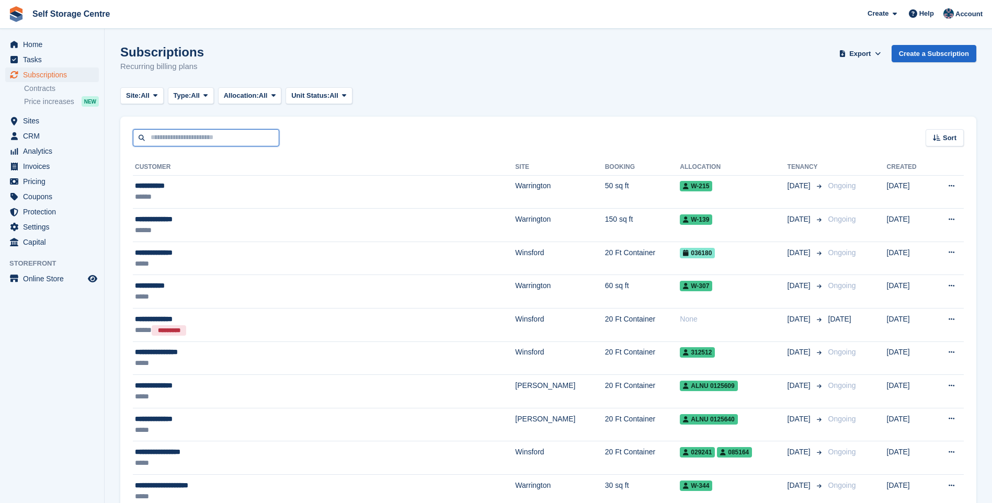
click at [193, 142] on input "text" at bounding box center [206, 137] width 146 height 17
type input "******"
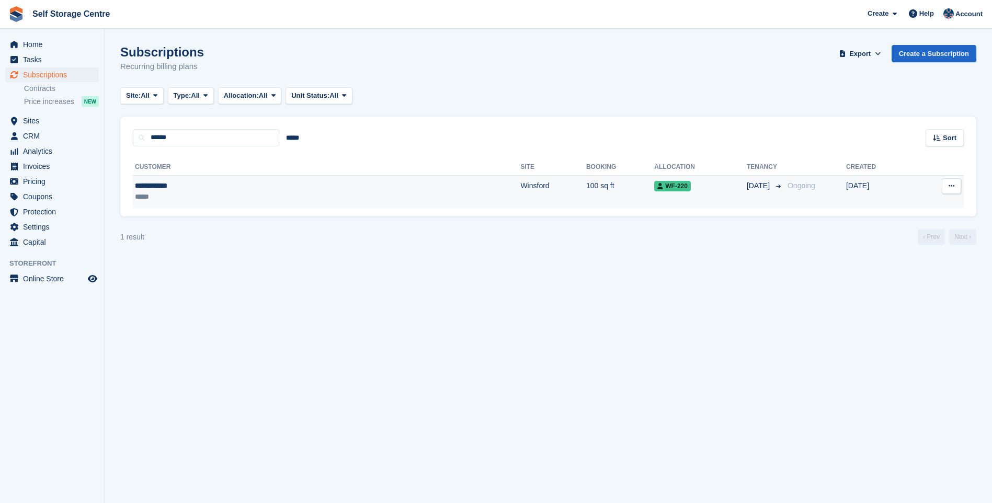
click at [173, 185] on div "**********" at bounding box center [219, 185] width 168 height 11
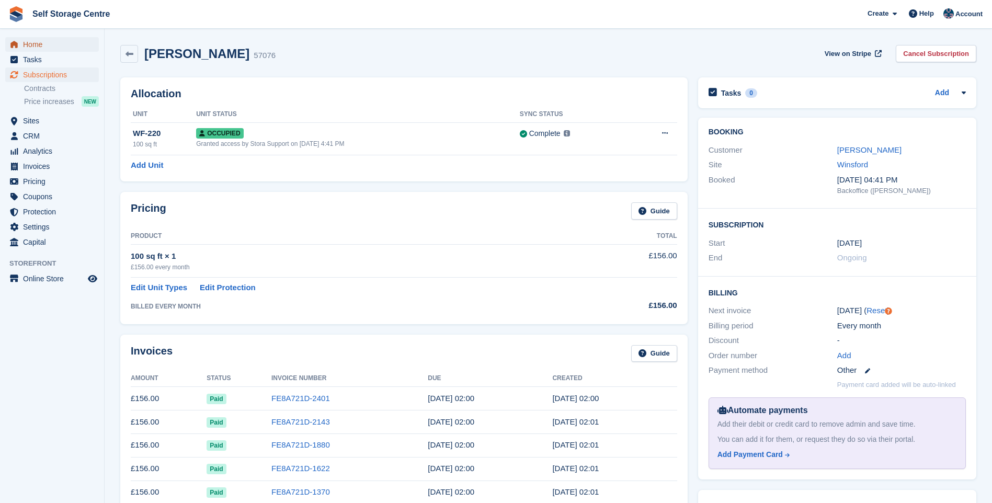
click at [64, 42] on span "Home" at bounding box center [54, 44] width 63 height 15
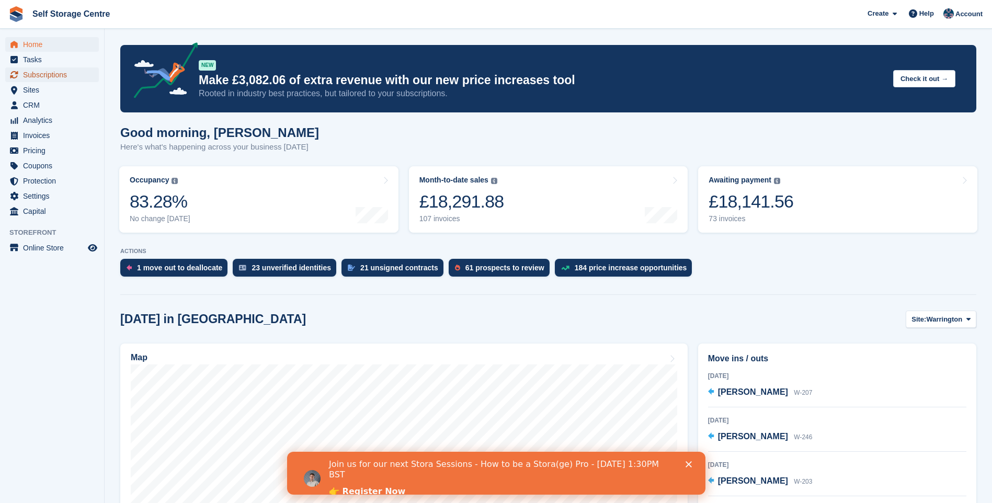
click at [43, 76] on span "Subscriptions" at bounding box center [54, 74] width 63 height 15
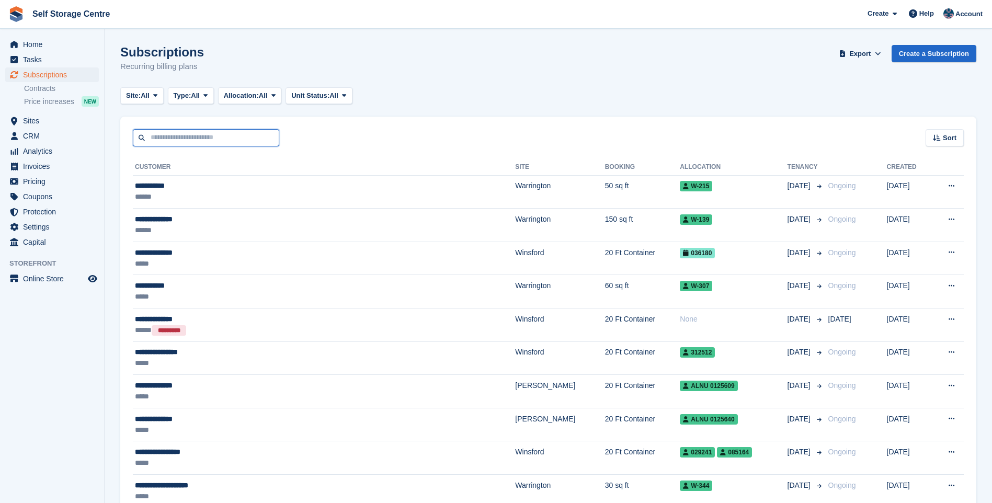
click at [163, 138] on input "text" at bounding box center [206, 137] width 146 height 17
type input "****"
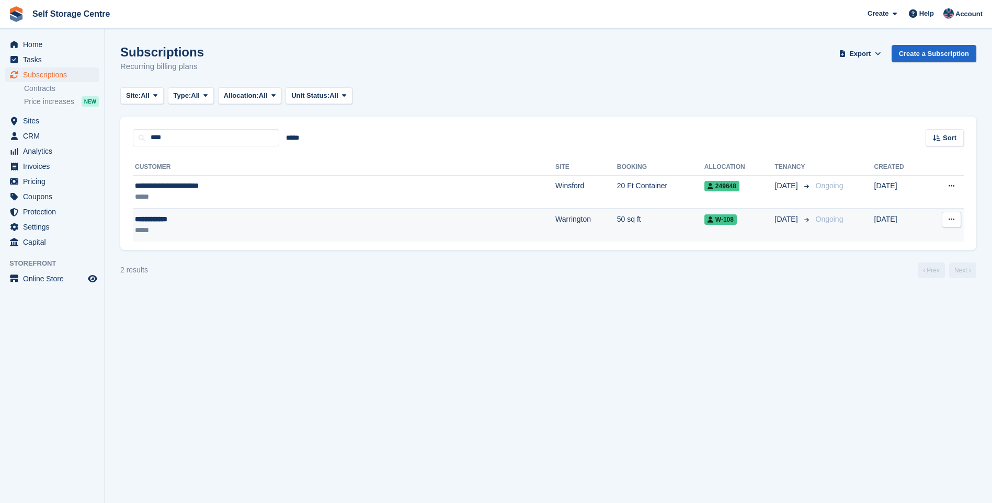
click at [194, 230] on div "*****" at bounding box center [256, 230] width 242 height 11
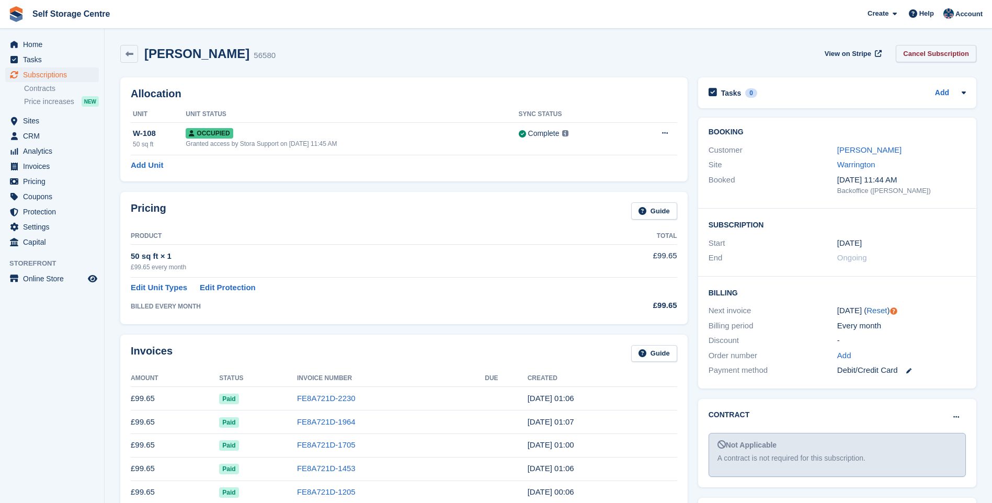
click at [928, 56] on link "Cancel Subscription" at bounding box center [935, 53] width 81 height 17
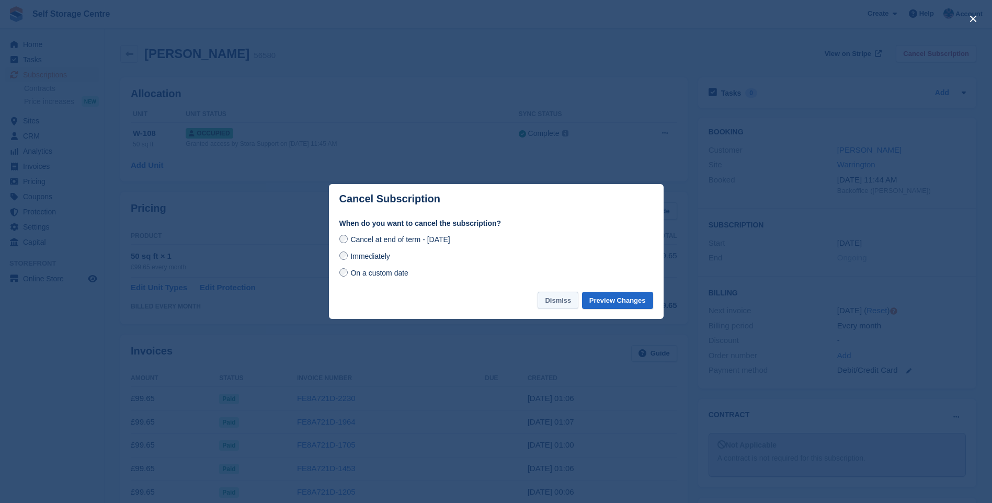
click at [573, 304] on button "Dismiss" at bounding box center [557, 300] width 41 height 17
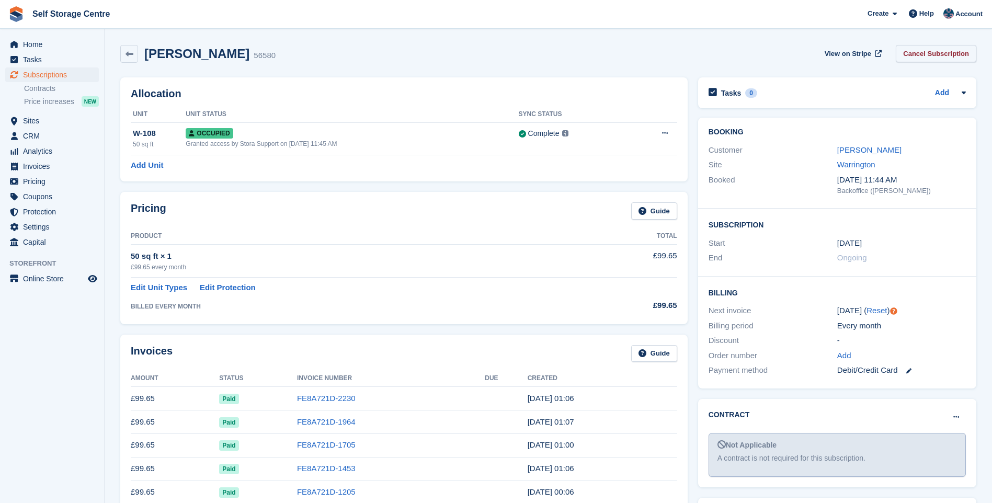
click at [944, 53] on link "Cancel Subscription" at bounding box center [935, 53] width 81 height 17
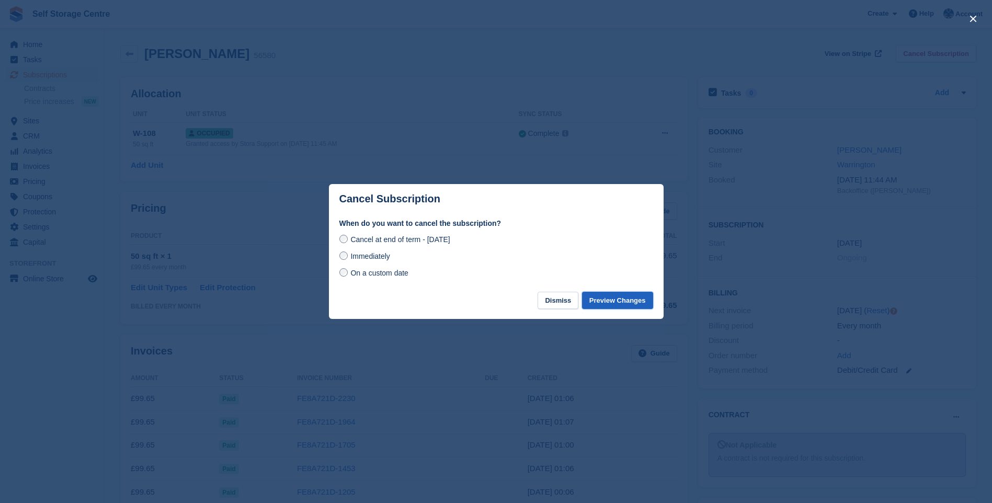
click at [620, 304] on button "Preview Changes" at bounding box center [617, 300] width 71 height 17
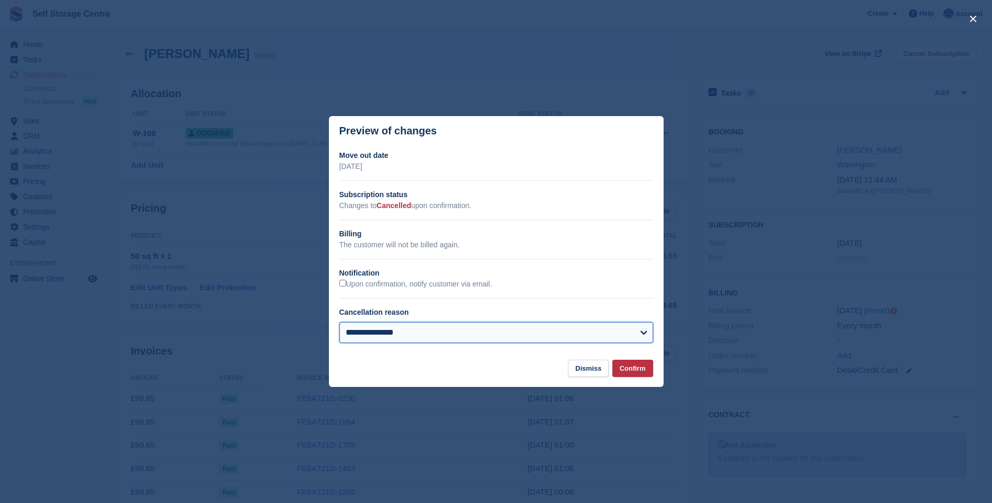
click at [569, 332] on select "**********" at bounding box center [496, 332] width 314 height 21
select select "**********"
click at [339, 323] on select "**********" at bounding box center [496, 332] width 314 height 21
click at [630, 370] on button "Confirm" at bounding box center [632, 368] width 41 height 17
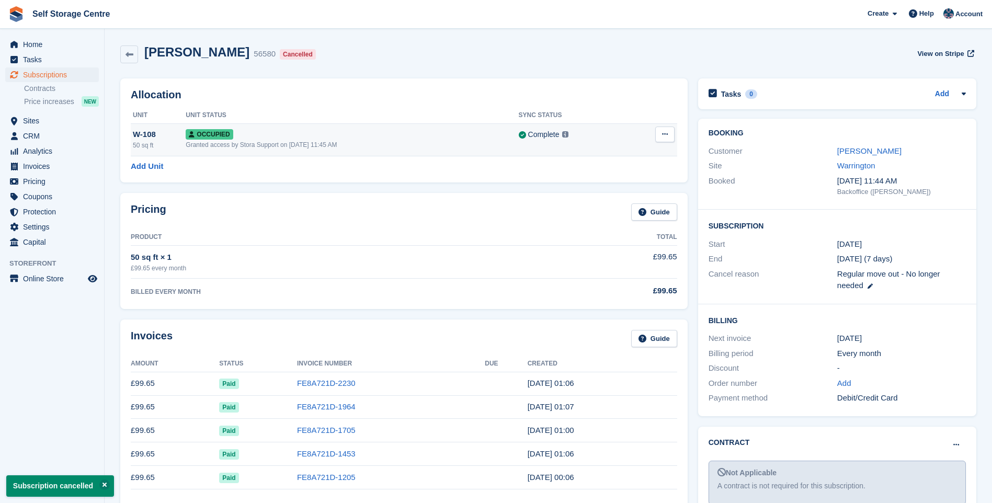
click at [669, 132] on button at bounding box center [664, 135] width 19 height 16
click at [615, 177] on p "Deallocate" at bounding box center [624, 177] width 91 height 14
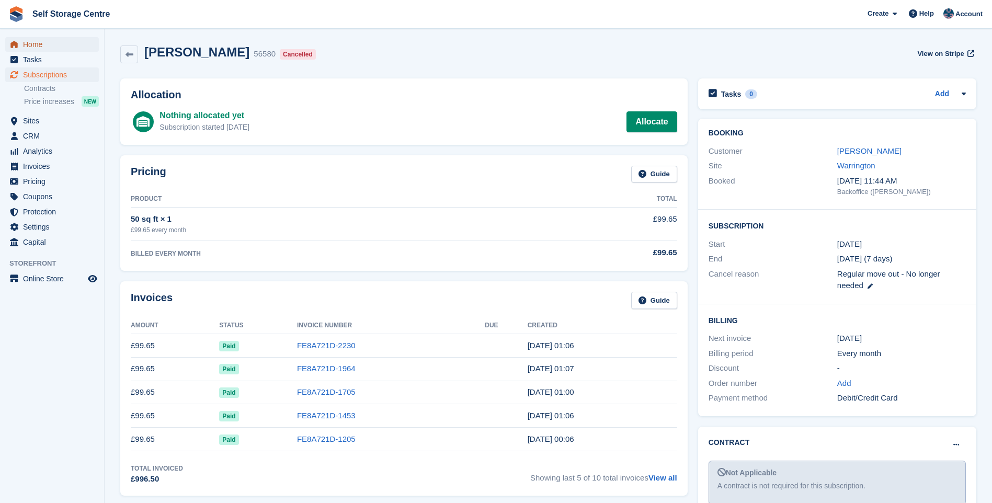
click at [38, 44] on span "Home" at bounding box center [54, 44] width 63 height 15
